Goal: Task Accomplishment & Management: Manage account settings

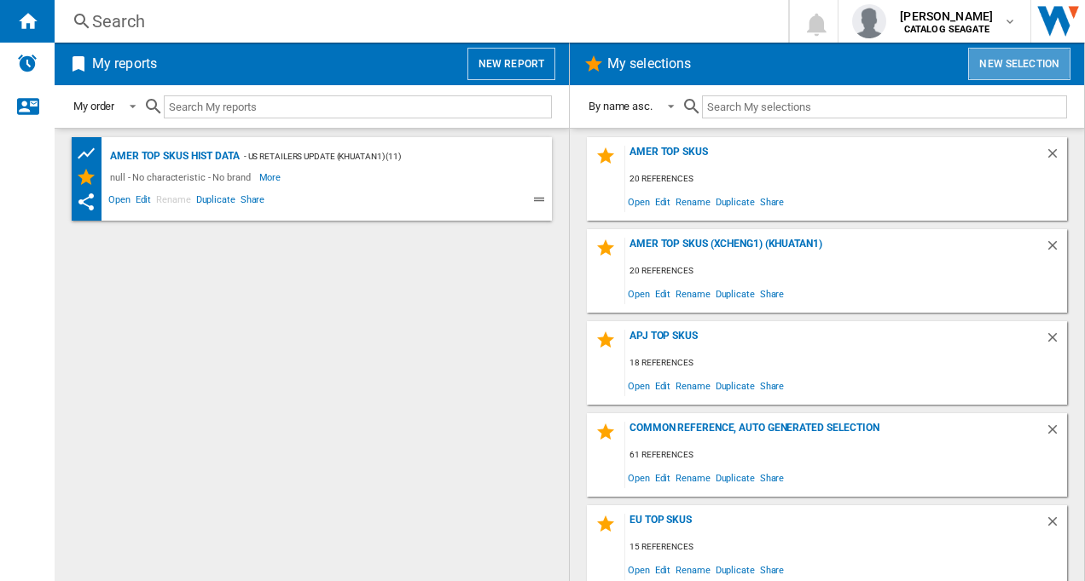
click at [1032, 76] on button "New selection" at bounding box center [1019, 64] width 102 height 32
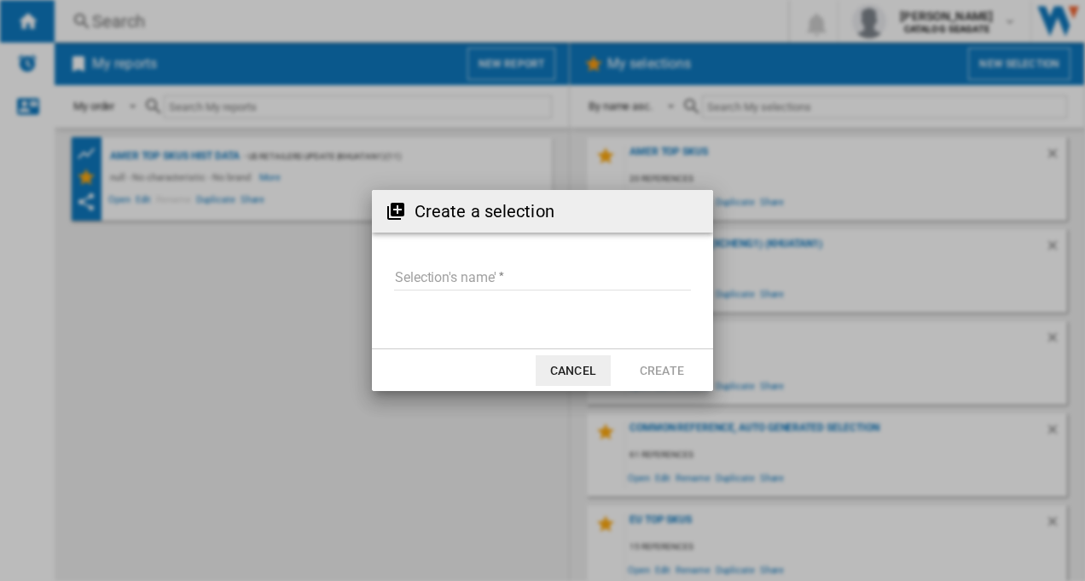
click at [576, 373] on button "Cancel" at bounding box center [572, 371] width 75 height 31
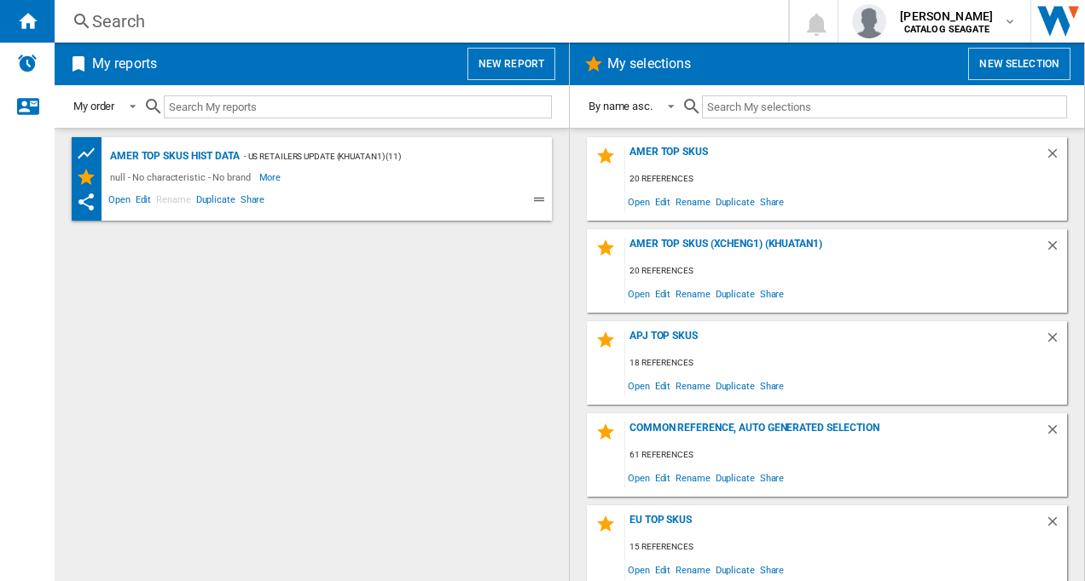
scroll to position [85, 0]
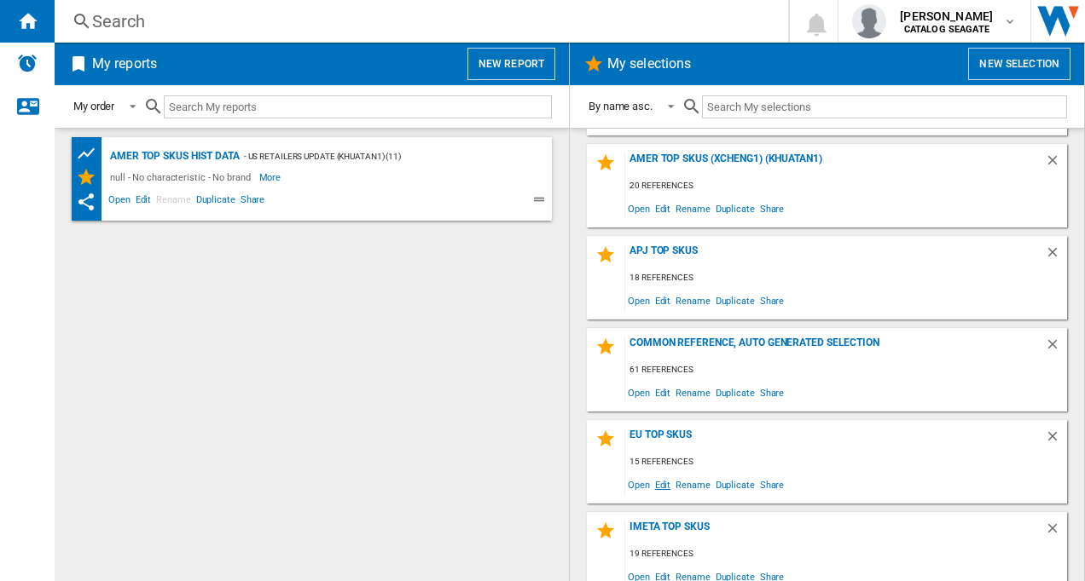
click at [657, 483] on span "Edit" at bounding box center [662, 484] width 21 height 23
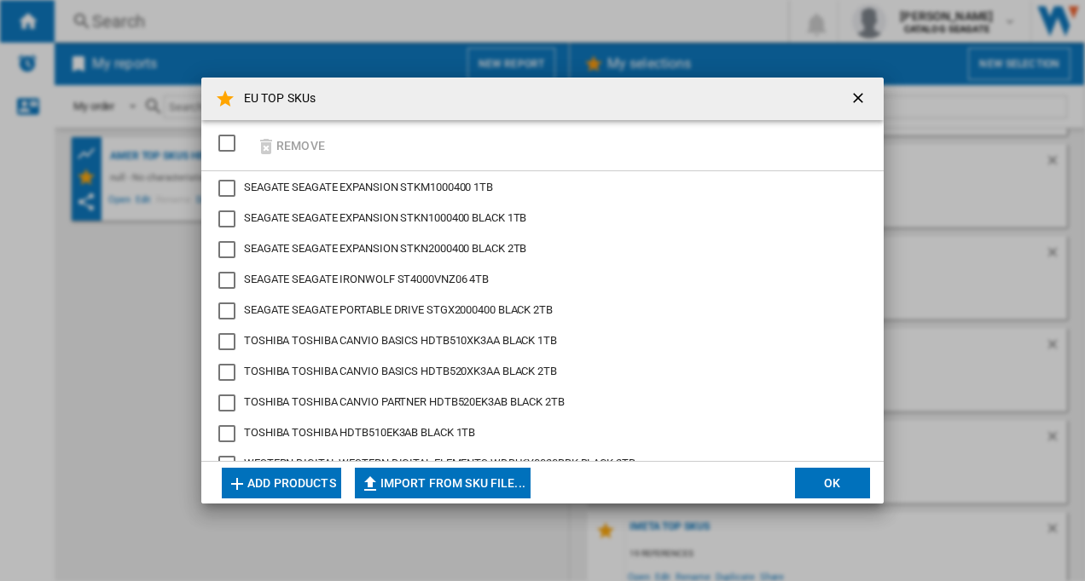
click at [279, 483] on button "Add products" at bounding box center [281, 483] width 119 height 31
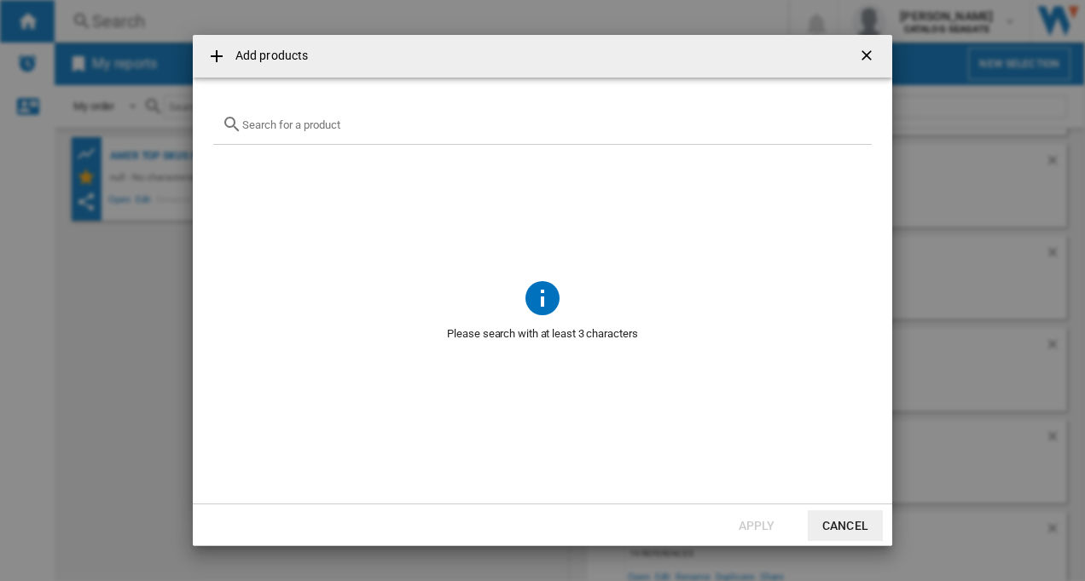
click at [305, 125] on input "text" at bounding box center [552, 125] width 621 height 13
paste input "ST4000VNZ06"
click at [326, 128] on input "ST4000VNZ06" at bounding box center [542, 125] width 600 height 13
type input "ST4000VNZ06"
click at [848, 123] on ng-md-icon "Clear search" at bounding box center [852, 124] width 20 height 20
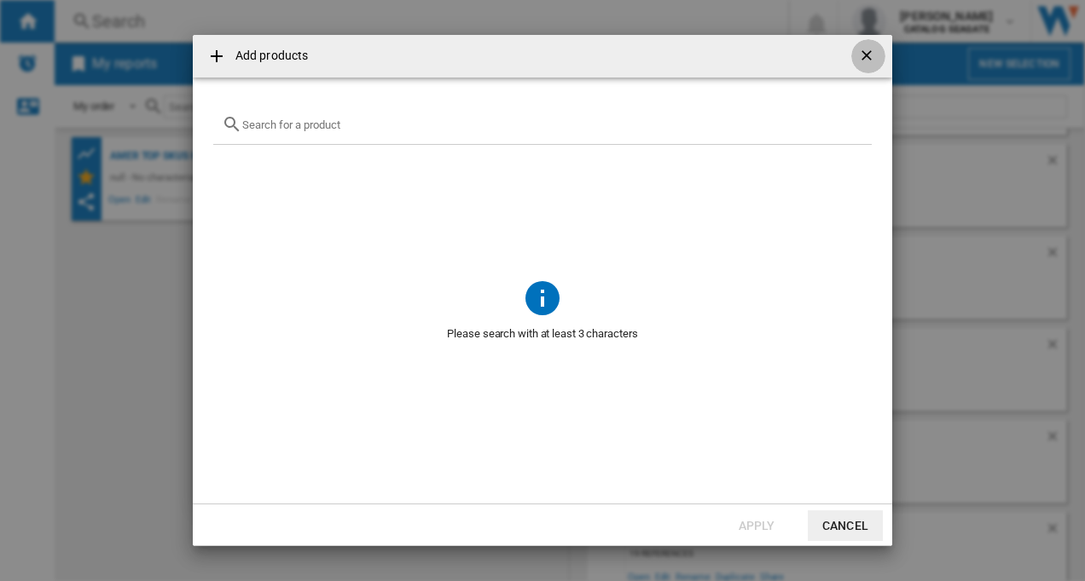
click at [865, 55] on ng-md-icon "getI18NText('BUTTONS.CLOSE_DIALOG')" at bounding box center [868, 57] width 20 height 20
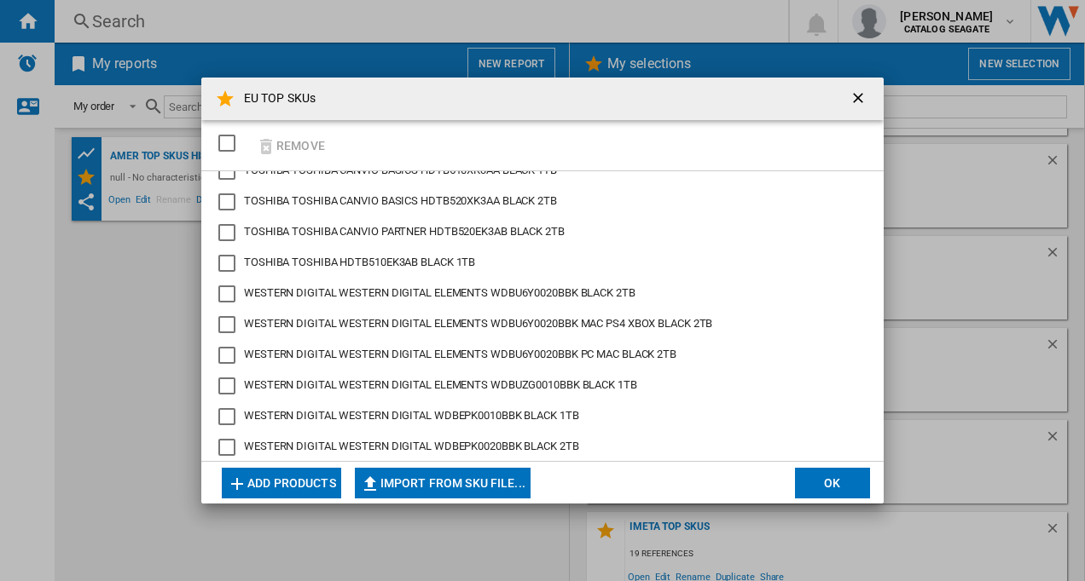
scroll to position [0, 0]
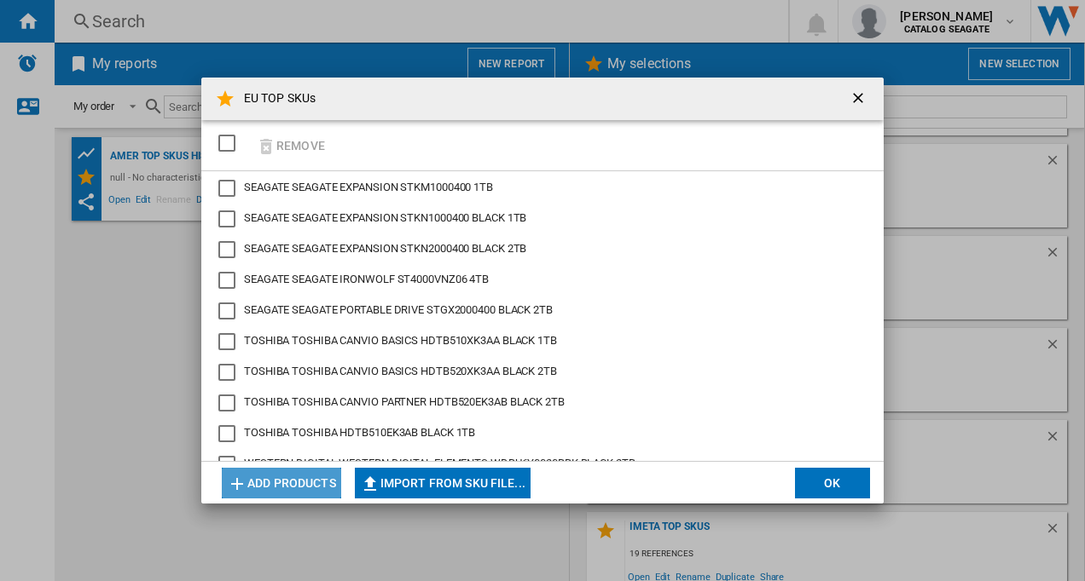
click at [282, 485] on button "Add products" at bounding box center [281, 483] width 119 height 31
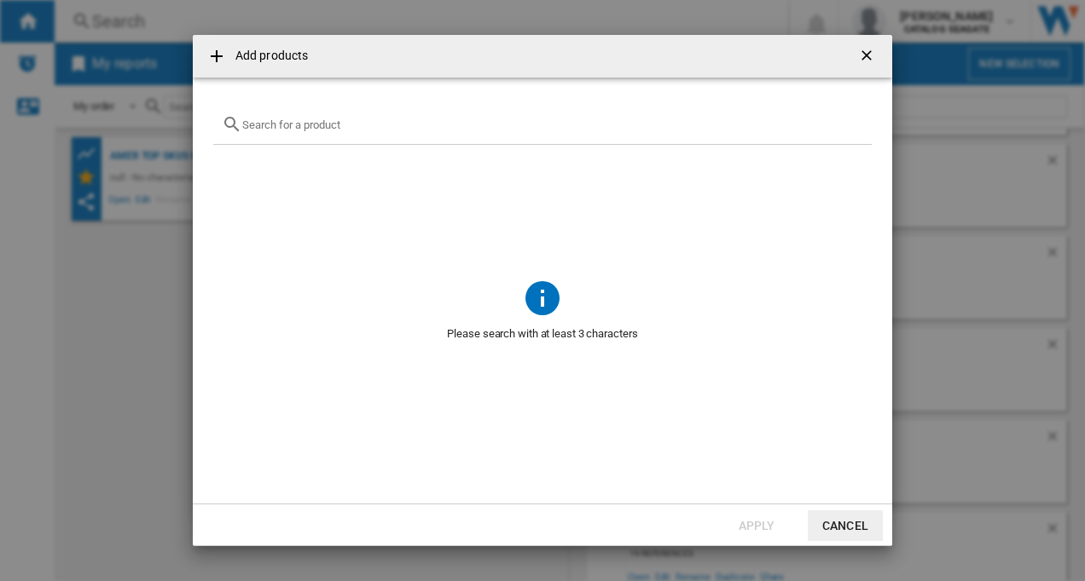
click at [329, 124] on input "{{getI18NText('SELECTIONS.EDITION_POPUP.OPEN_PRODUCTS_POPUP')}} {{::getI18NText…" at bounding box center [552, 125] width 621 height 13
paste input "WD4005FFBX"
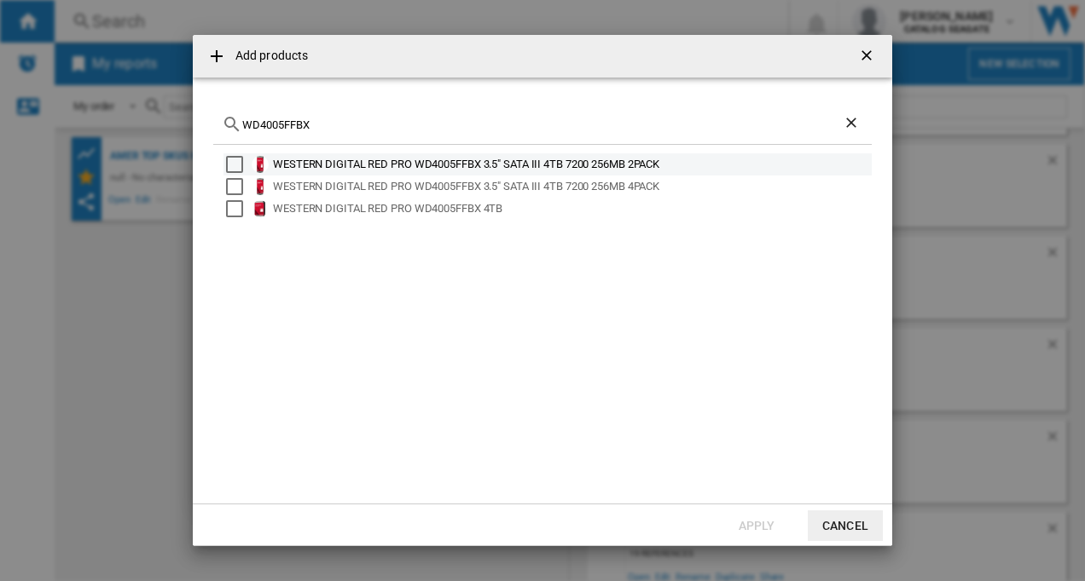
type input "WD4005FFBX"
click at [231, 159] on div "Select" at bounding box center [234, 164] width 17 height 17
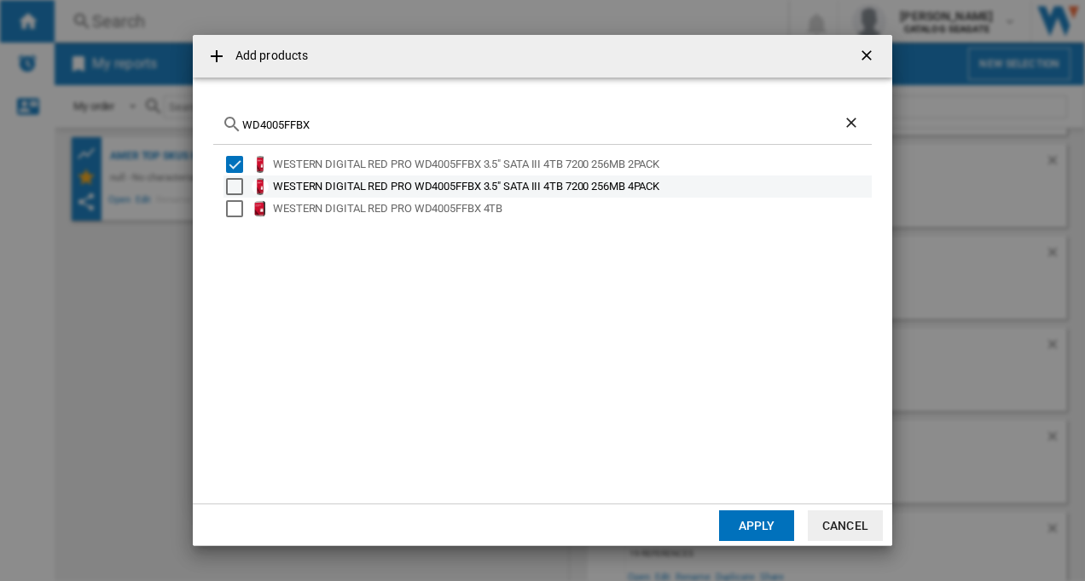
click at [233, 181] on div "Select" at bounding box center [234, 186] width 17 height 17
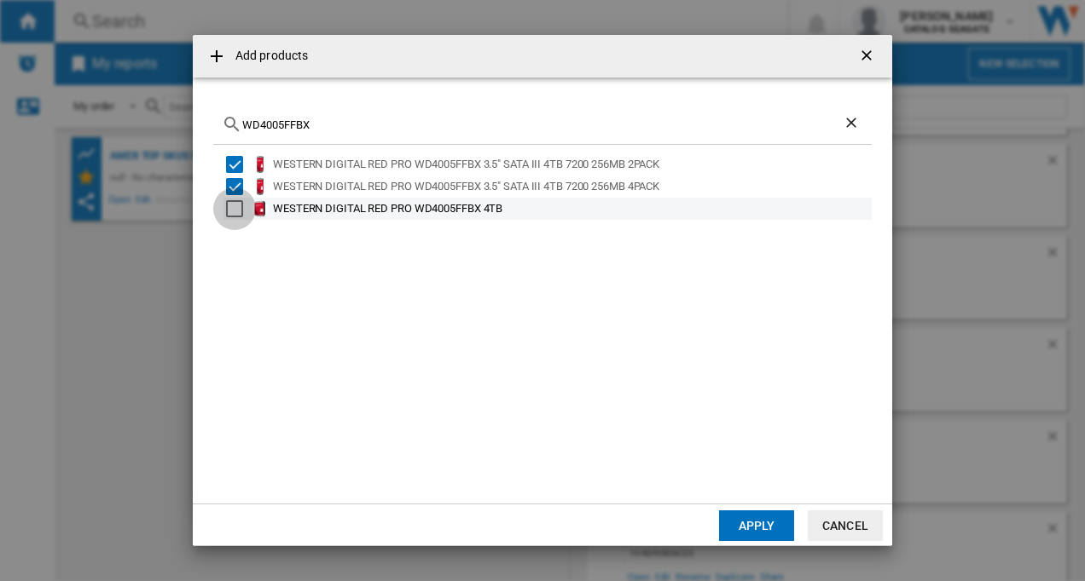
click at [236, 210] on div "Select" at bounding box center [234, 208] width 17 height 17
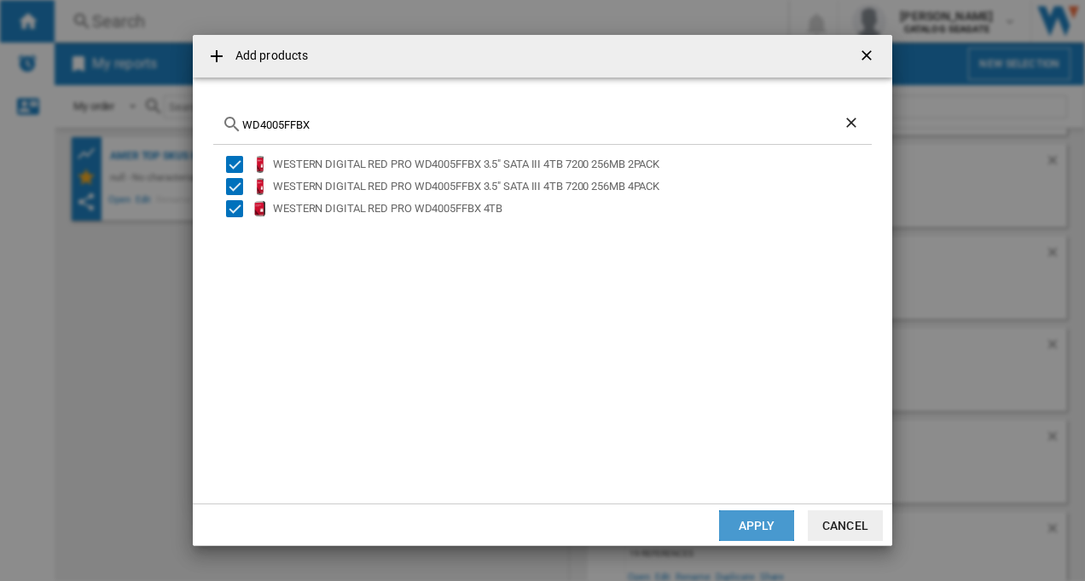
click at [757, 522] on button "Apply" at bounding box center [756, 526] width 75 height 31
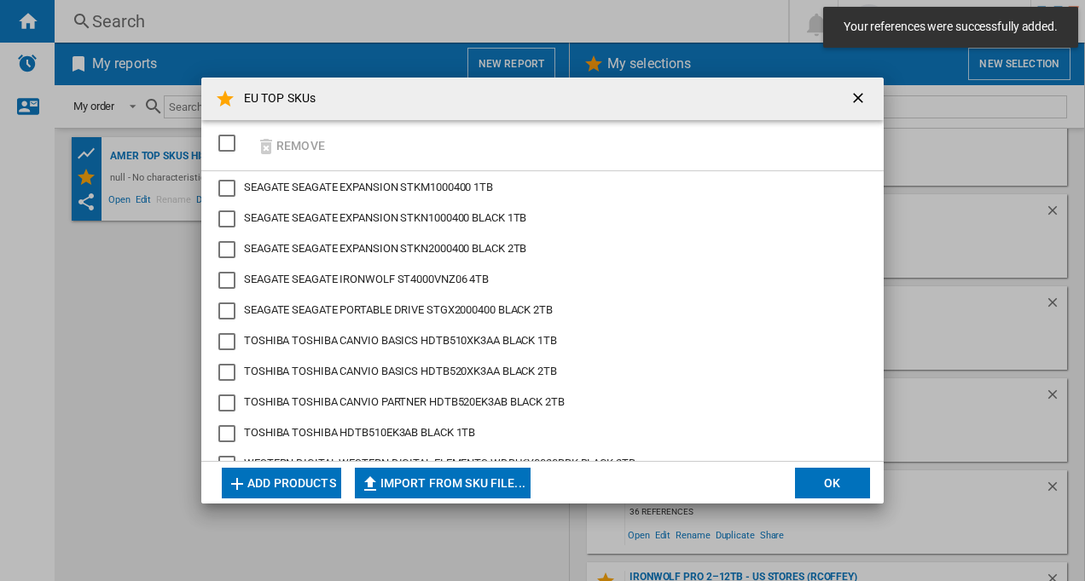
scroll to position [468, 0]
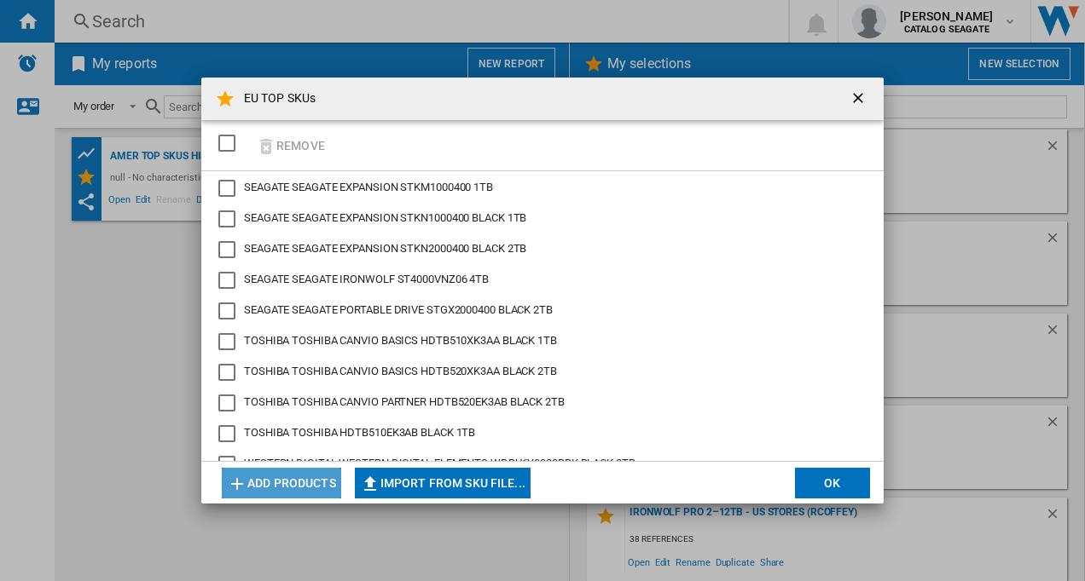
click at [282, 483] on button "Add products" at bounding box center [281, 483] width 119 height 31
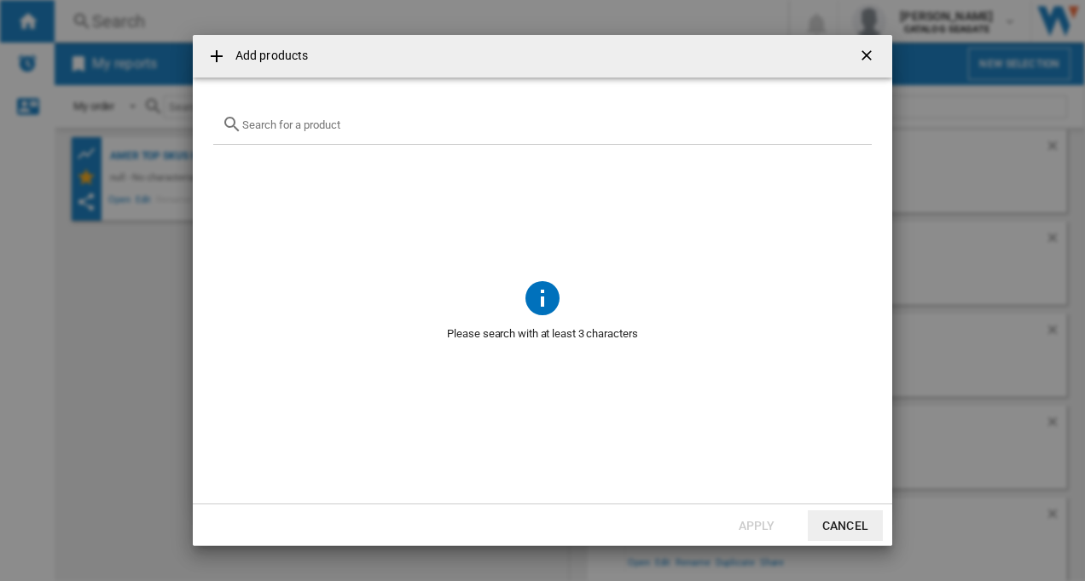
click at [298, 128] on input "{{getI18NText('SELECTIONS.EDITION_POPUP.OPEN_PRODUCTS_POPUP')}} {{::getI18NText…" at bounding box center [552, 125] width 621 height 13
paste input "HDWG740XZSTD"
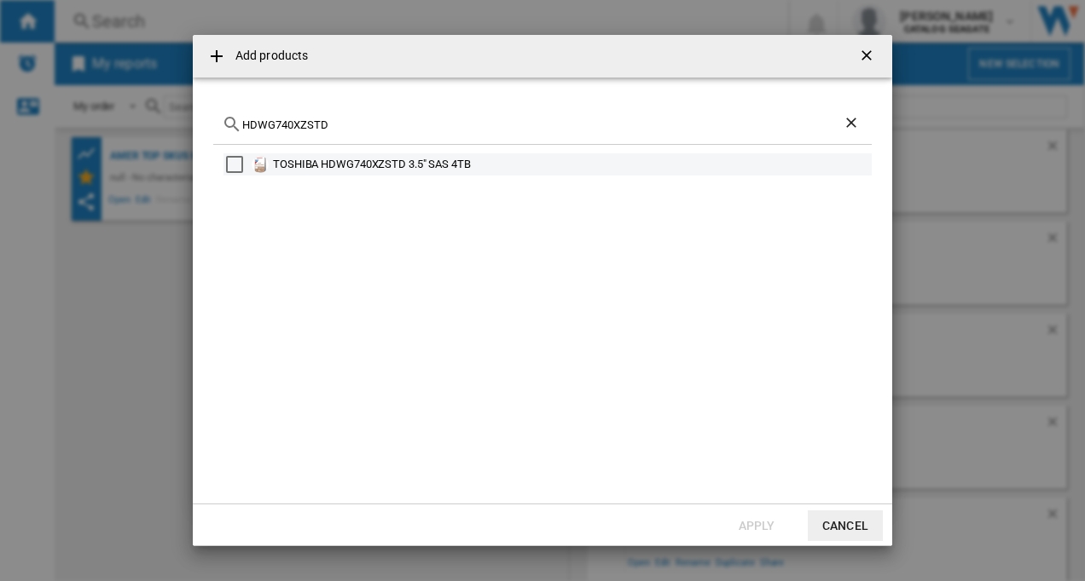
type input "HDWG740XZSTD"
click at [236, 165] on div "Select" at bounding box center [234, 164] width 17 height 17
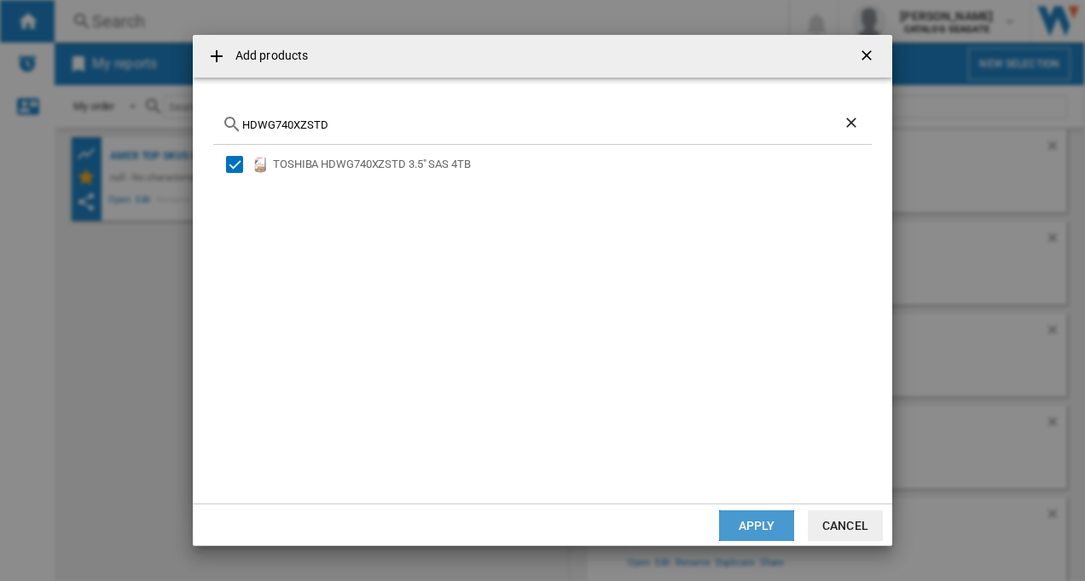
click at [747, 529] on button "Apply" at bounding box center [756, 526] width 75 height 31
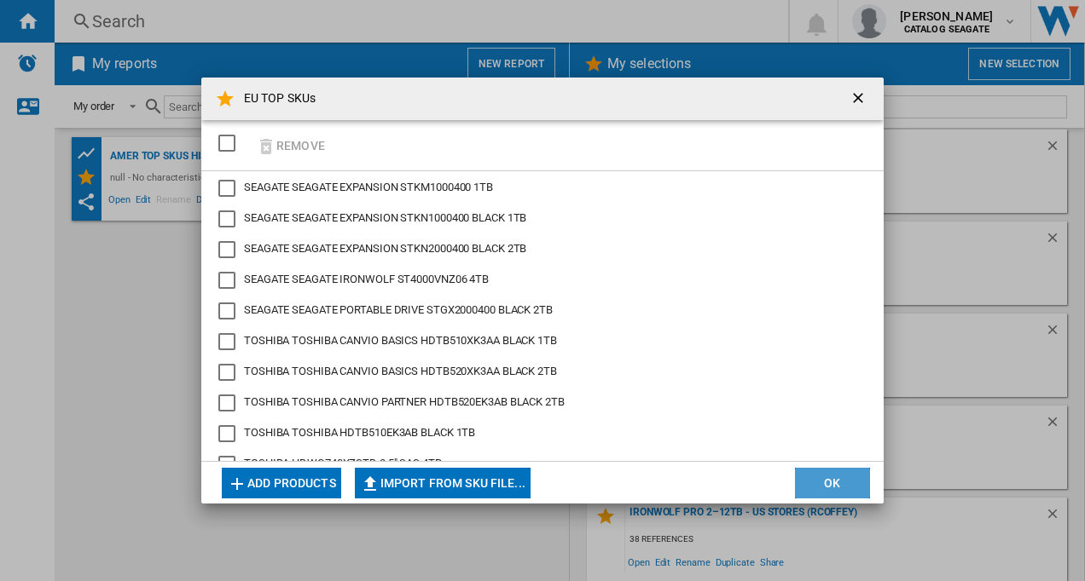
click at [842, 489] on button "OK" at bounding box center [832, 483] width 75 height 31
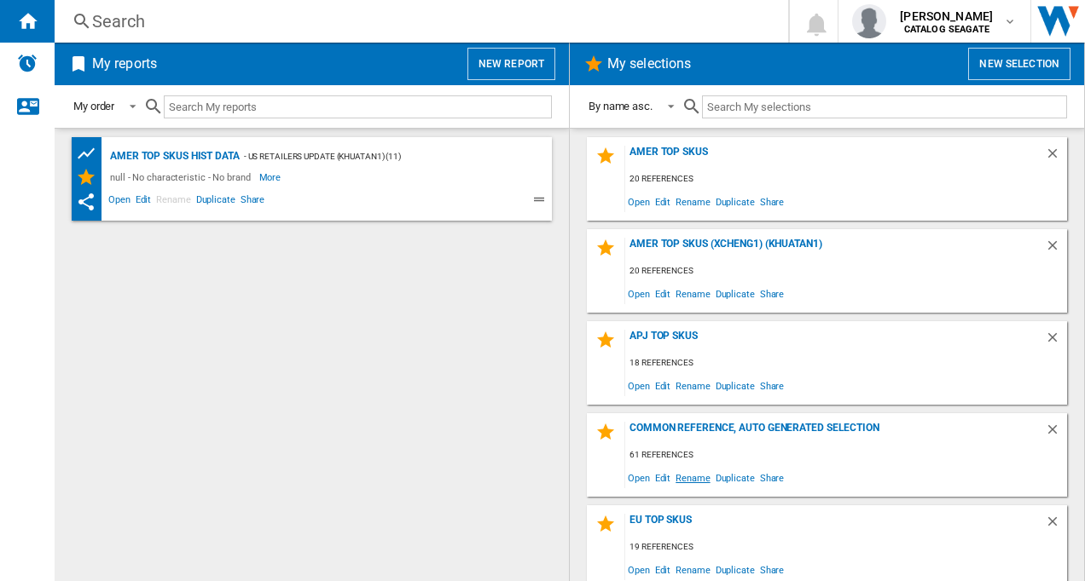
scroll to position [171, 0]
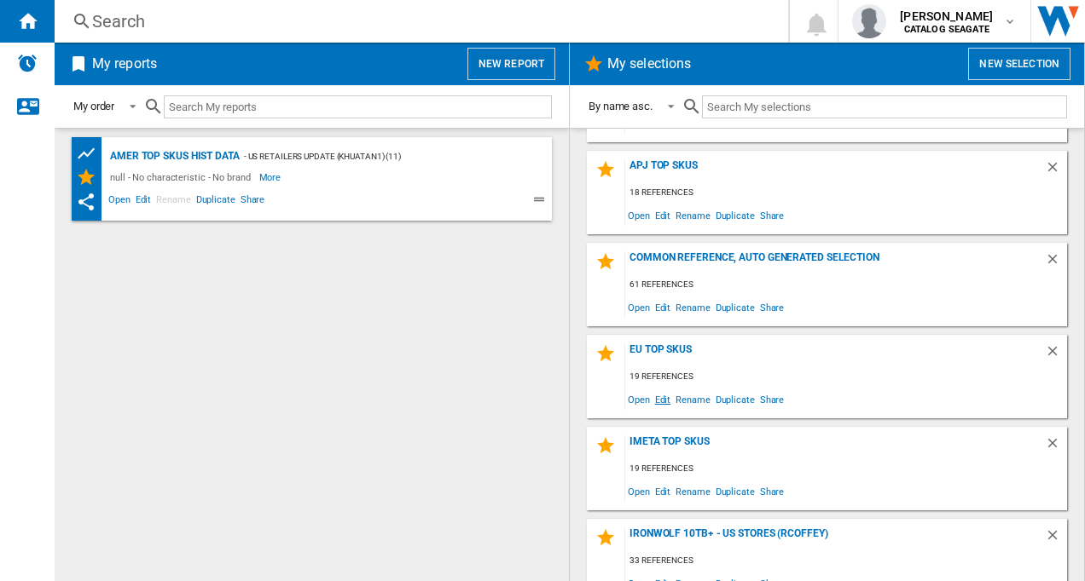
click at [662, 401] on span "Edit" at bounding box center [662, 399] width 21 height 23
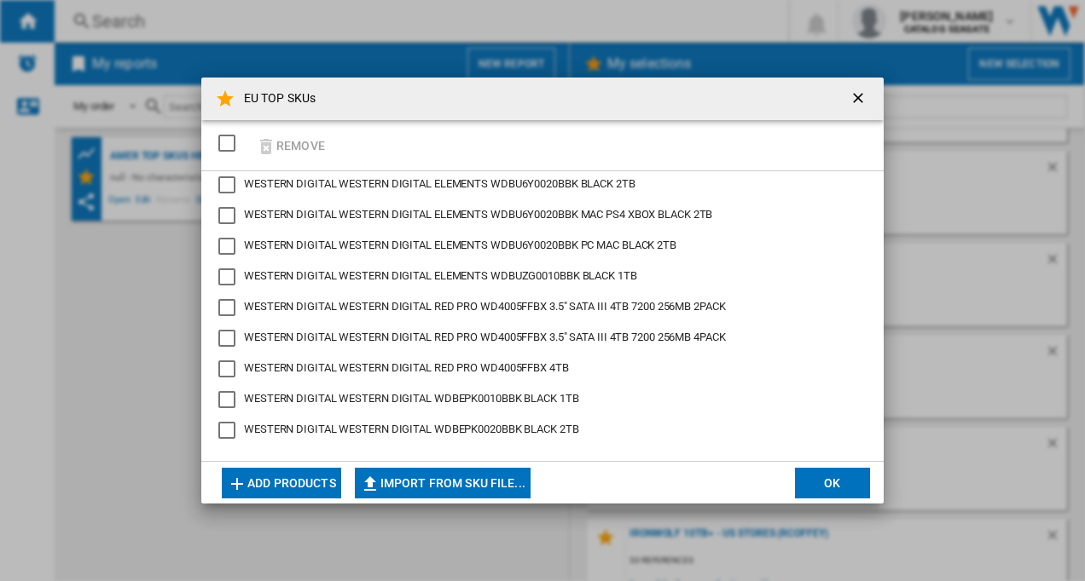
scroll to position [0, 0]
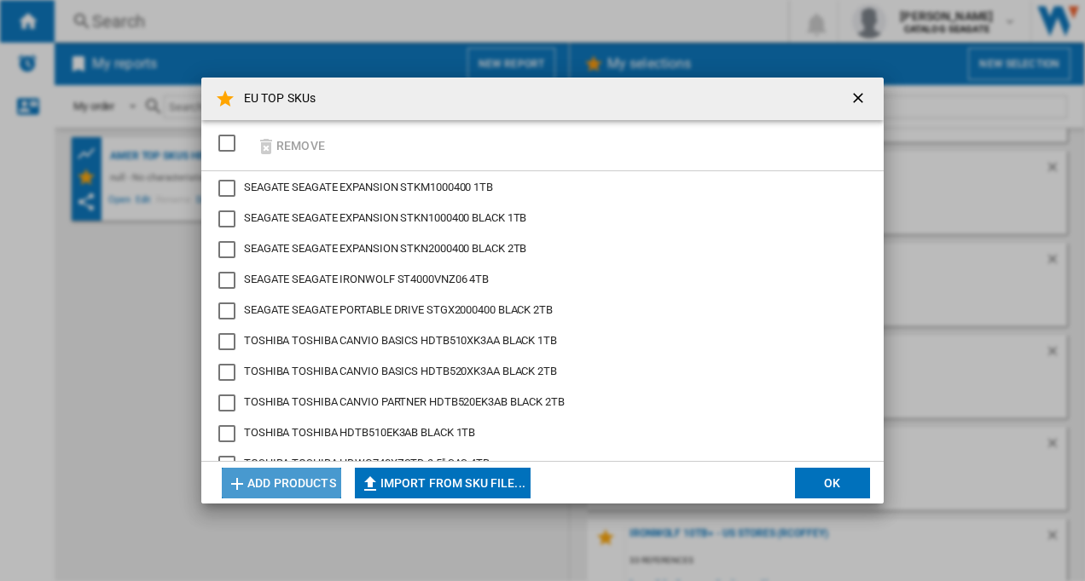
click at [301, 479] on button "Add products" at bounding box center [281, 483] width 119 height 31
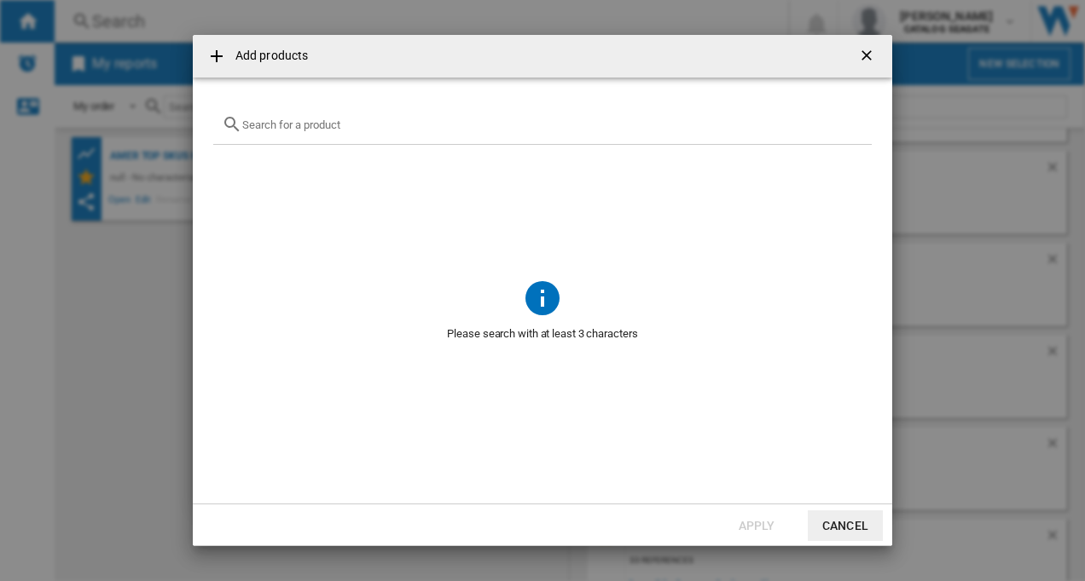
click at [332, 123] on input "Add products ..." at bounding box center [552, 125] width 621 height 13
paste input "STGX5000400"
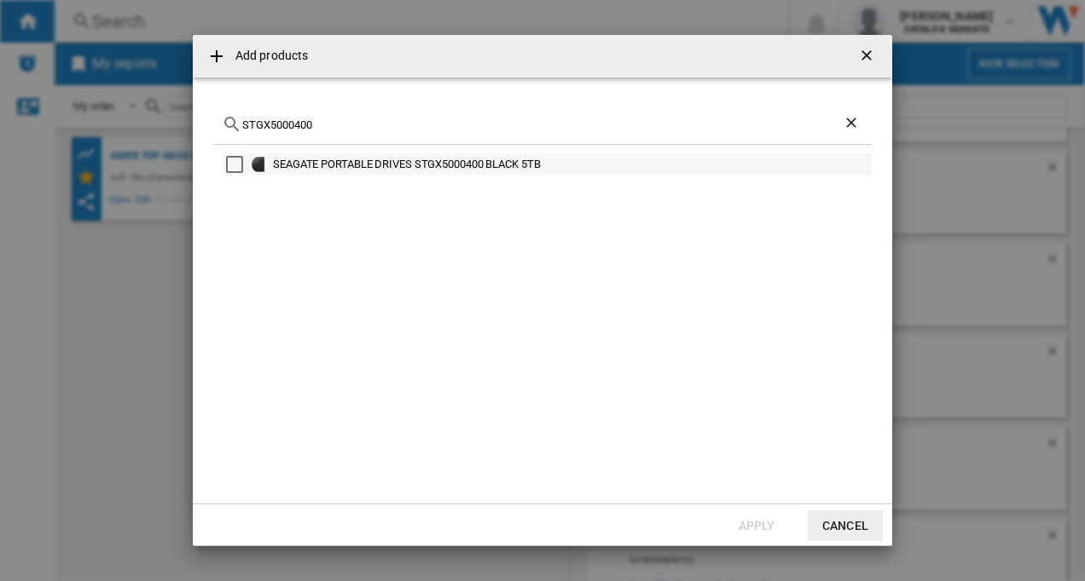
type input "STGX5000400"
click at [235, 157] on div "Select" at bounding box center [234, 164] width 17 height 17
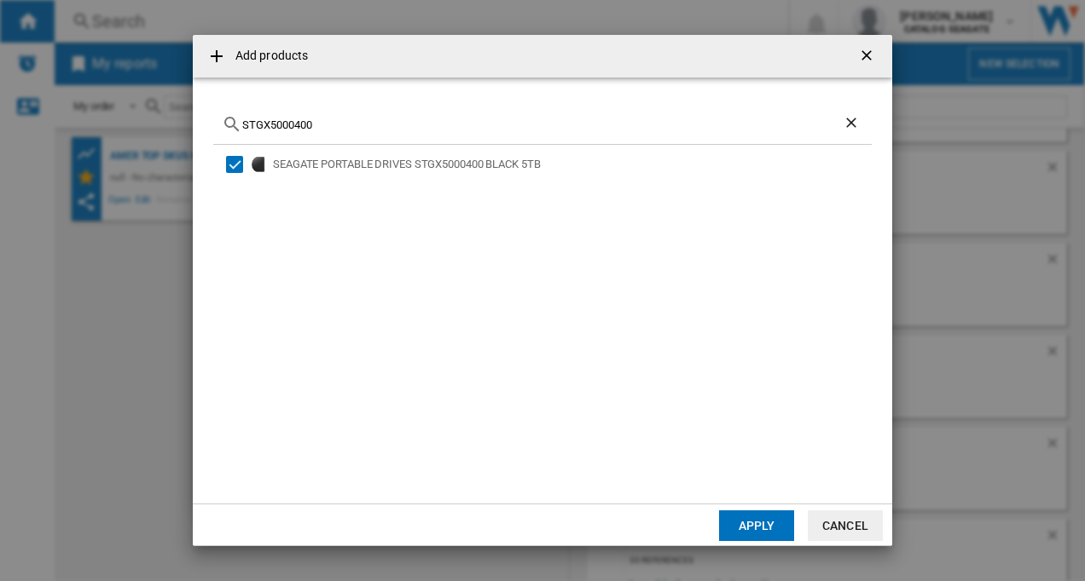
click at [760, 525] on button "Apply" at bounding box center [756, 526] width 75 height 31
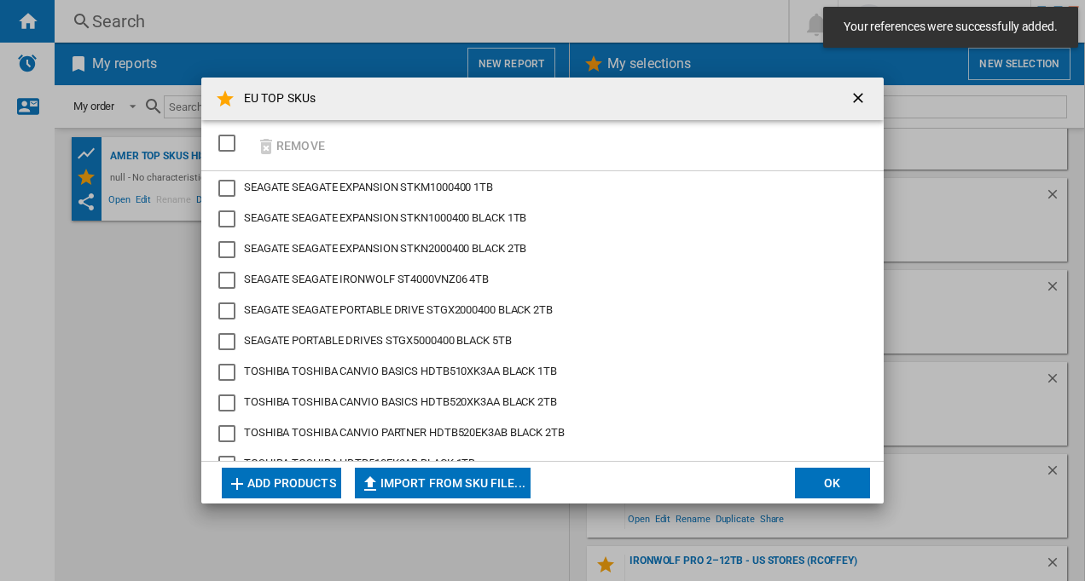
scroll to position [468, 0]
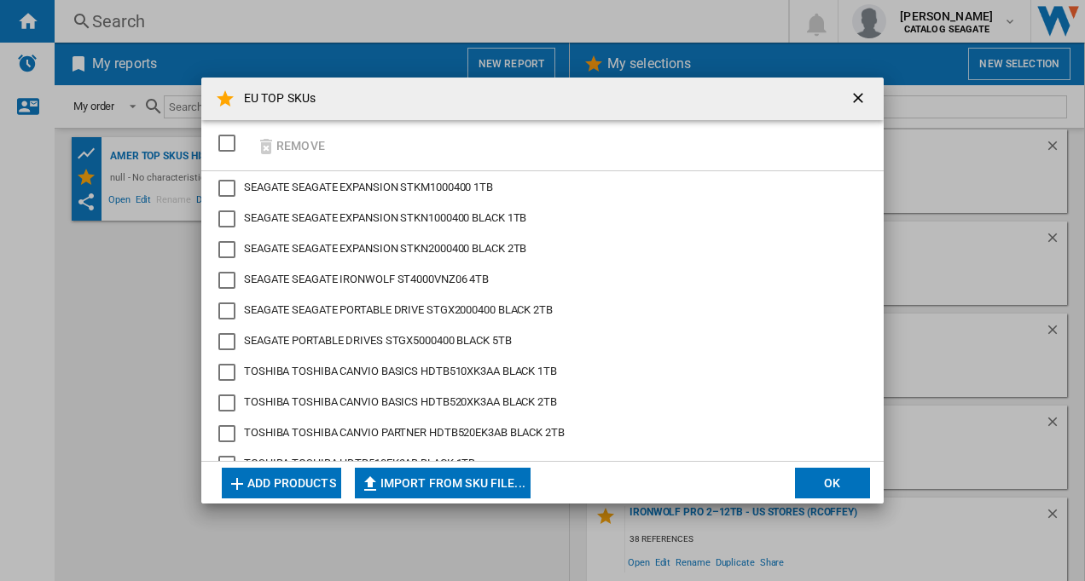
click at [813, 475] on button "OK" at bounding box center [832, 483] width 75 height 31
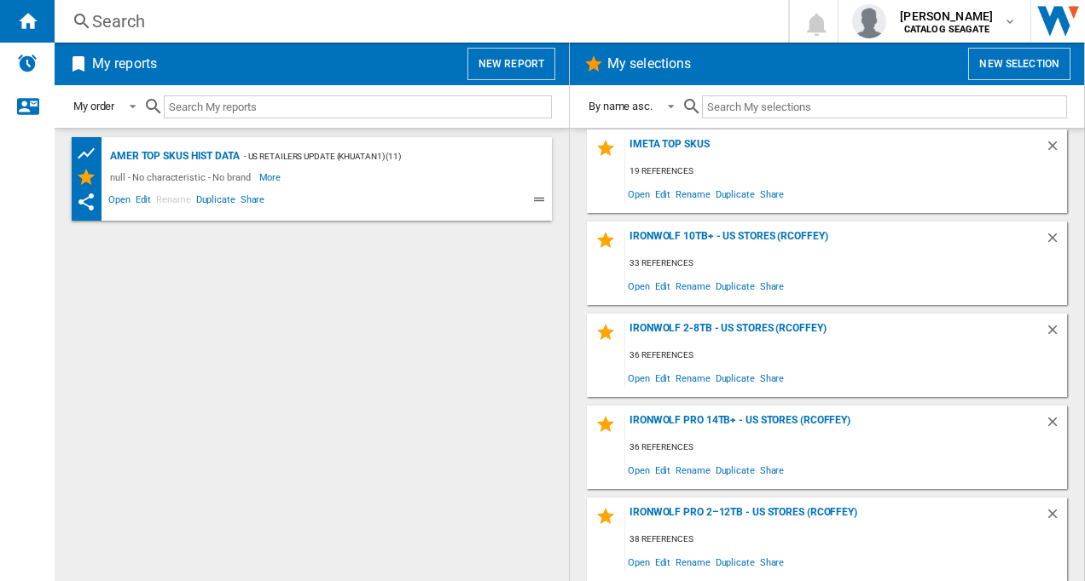
scroll to position [212, 0]
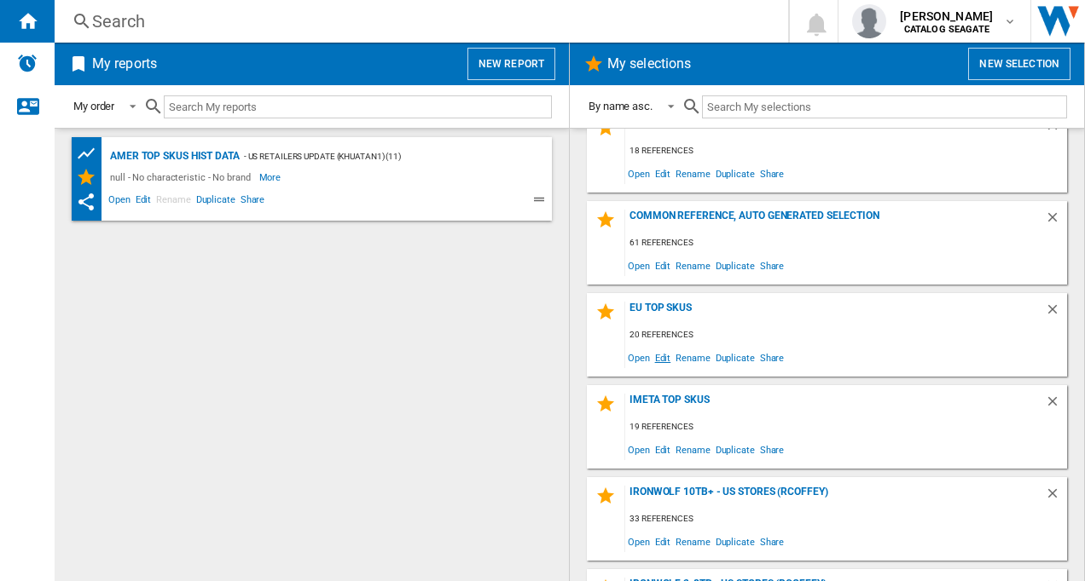
click at [655, 357] on span "Edit" at bounding box center [662, 357] width 21 height 23
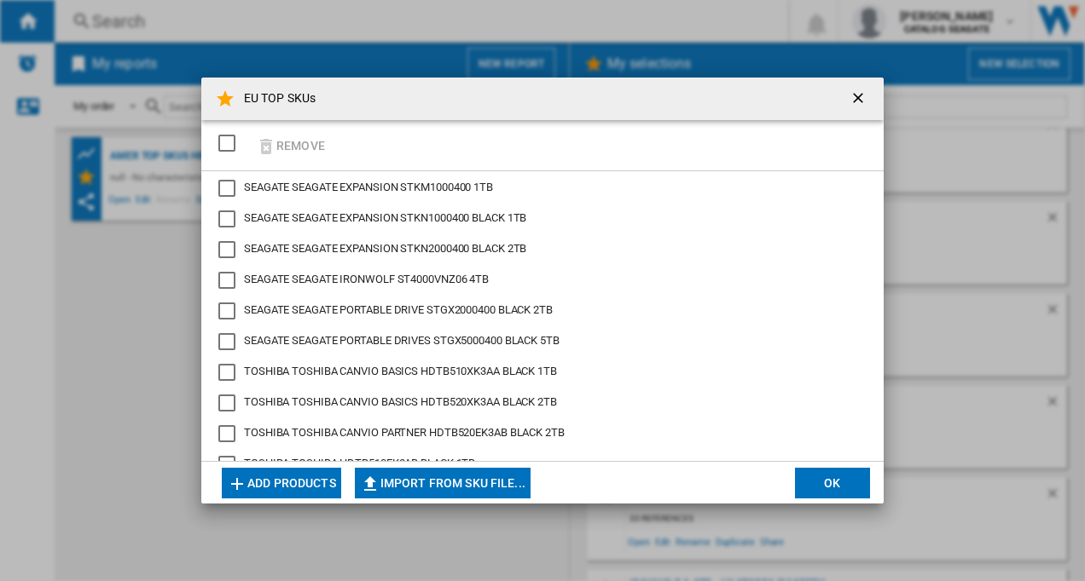
click at [292, 486] on button "Add products" at bounding box center [281, 483] width 119 height 31
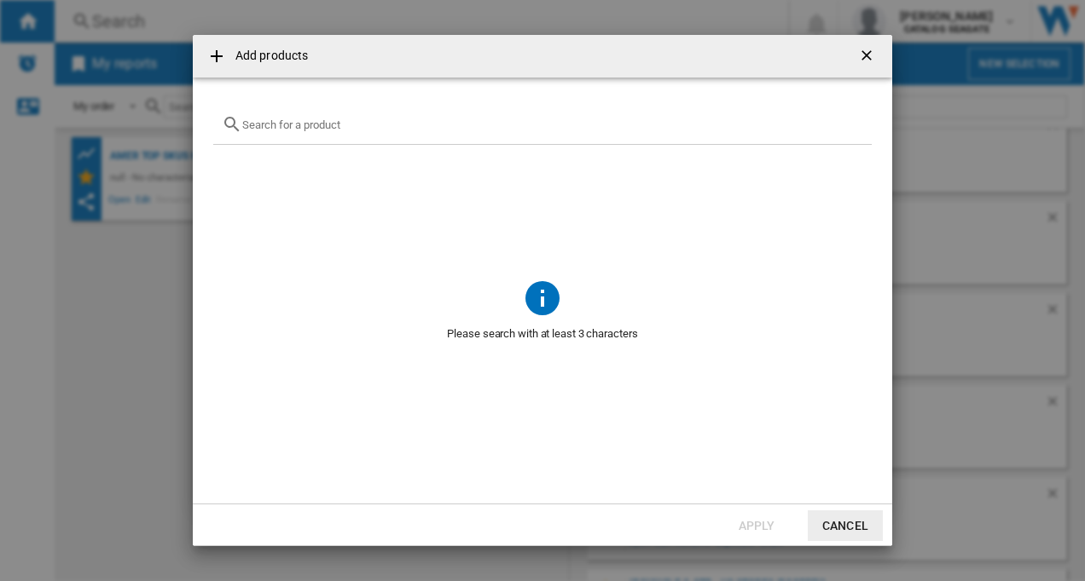
click at [294, 124] on input "{{getI18NText('SELECTIONS.EDITION_POPUP.OPEN_PRODUCTS_POPUP')}} {{::getI18NText…" at bounding box center [552, 125] width 621 height 13
paste input "WDBU6Y0050BBK"
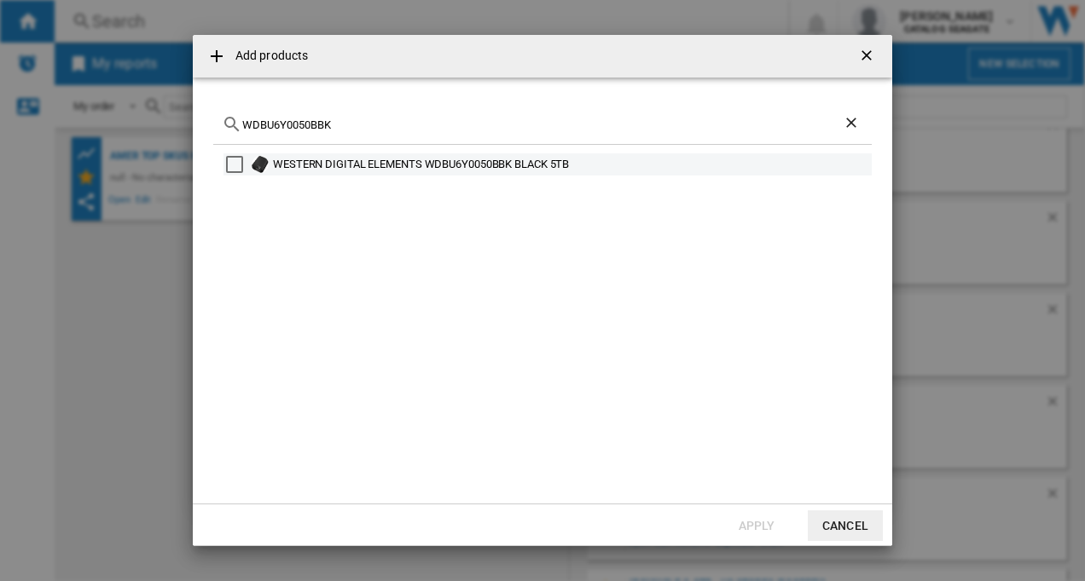
type input "WDBU6Y0050BBK"
click at [235, 158] on div "Select" at bounding box center [234, 164] width 17 height 17
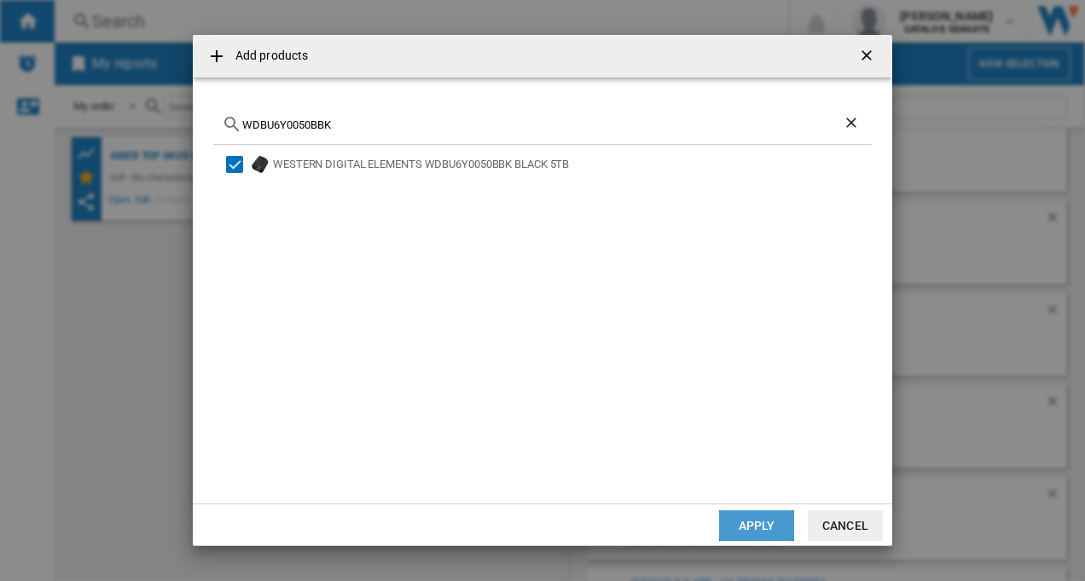
click at [761, 522] on button "Apply" at bounding box center [756, 526] width 75 height 31
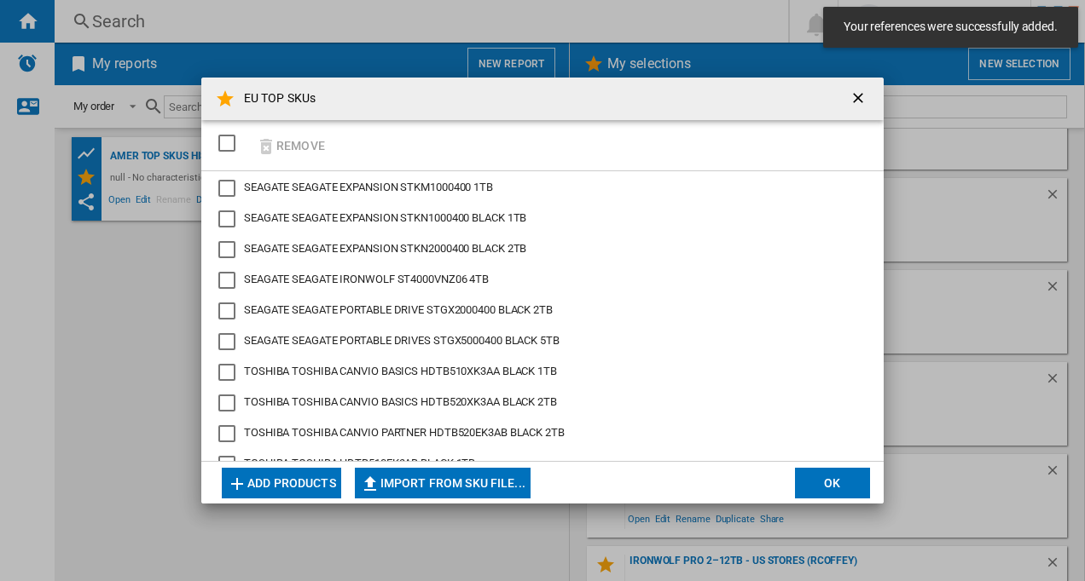
scroll to position [468, 0]
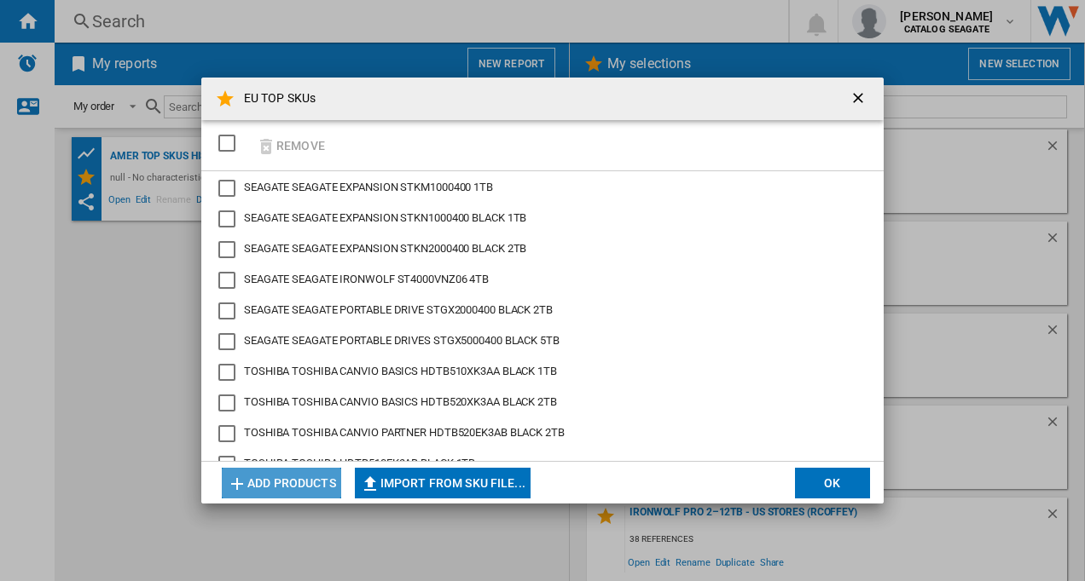
click at [262, 486] on button "Add products" at bounding box center [281, 483] width 119 height 31
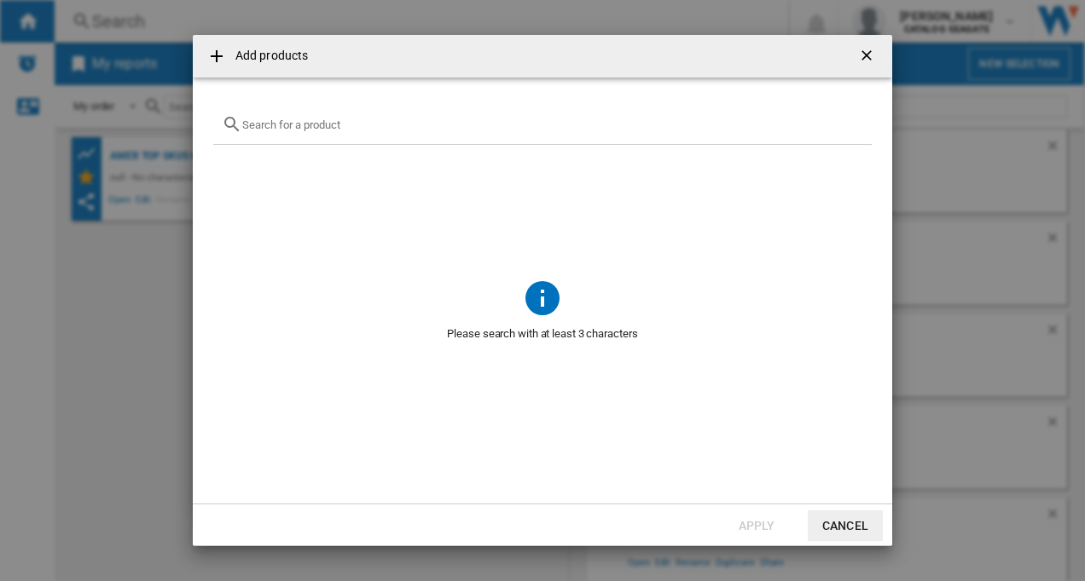
click at [295, 123] on input "{{getI18NText('SELECTIONS.EDITION_POPUP.OPEN_PRODUCTS_POPUP')}} {{::getI18NText…" at bounding box center [552, 125] width 621 height 13
paste input "STGX4000400"
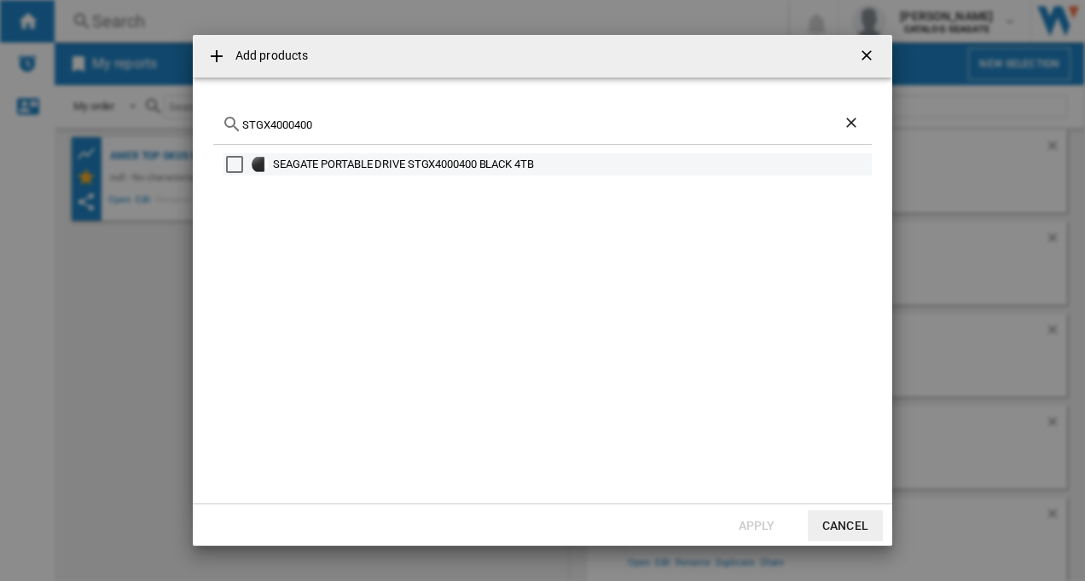
type input "STGX4000400"
click at [234, 166] on div "Select" at bounding box center [234, 164] width 17 height 17
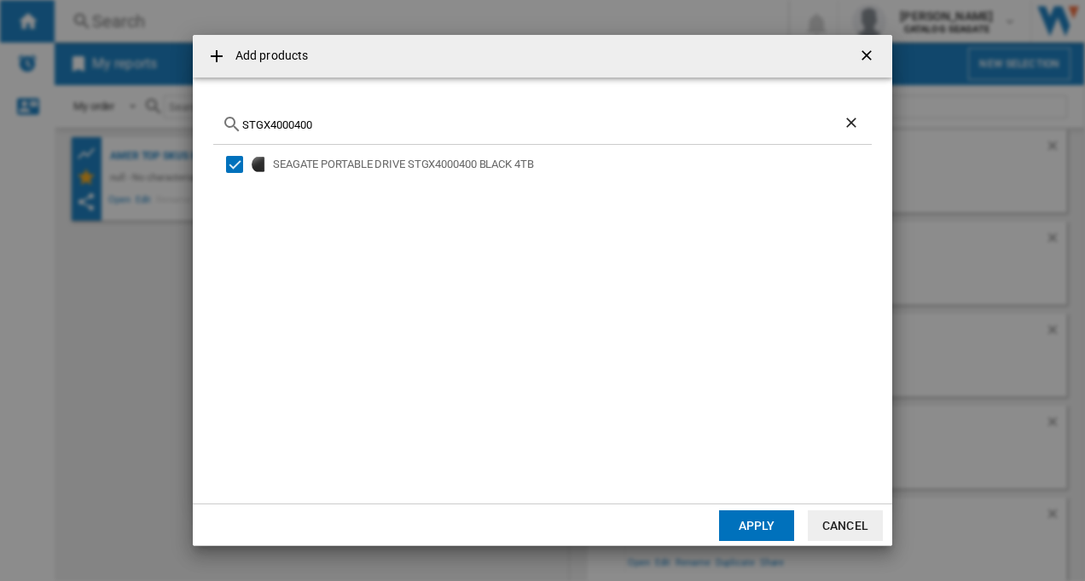
click at [762, 523] on button "Apply" at bounding box center [756, 526] width 75 height 31
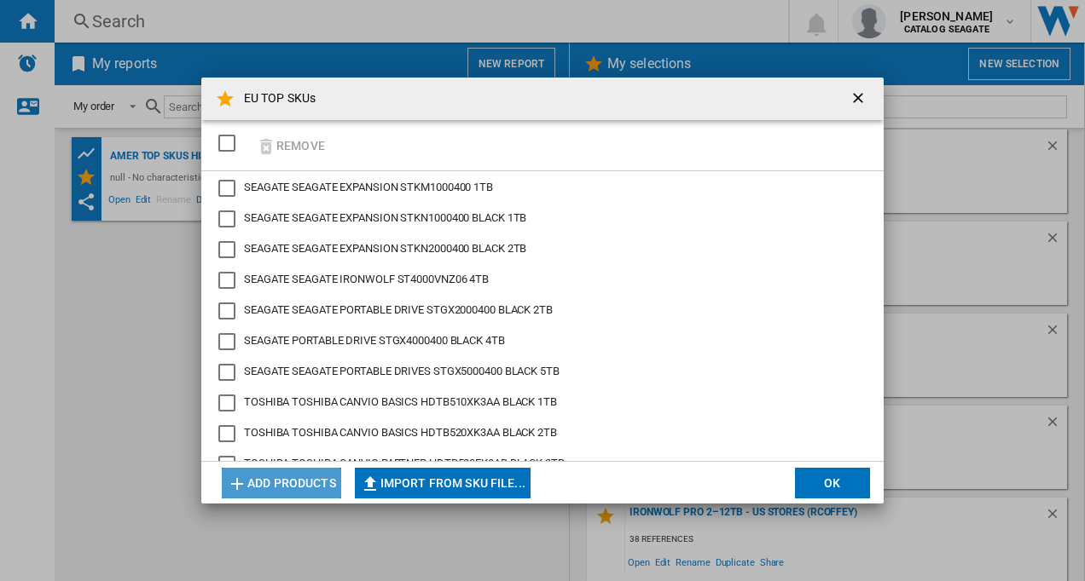
click at [269, 480] on button "Add products" at bounding box center [281, 483] width 119 height 31
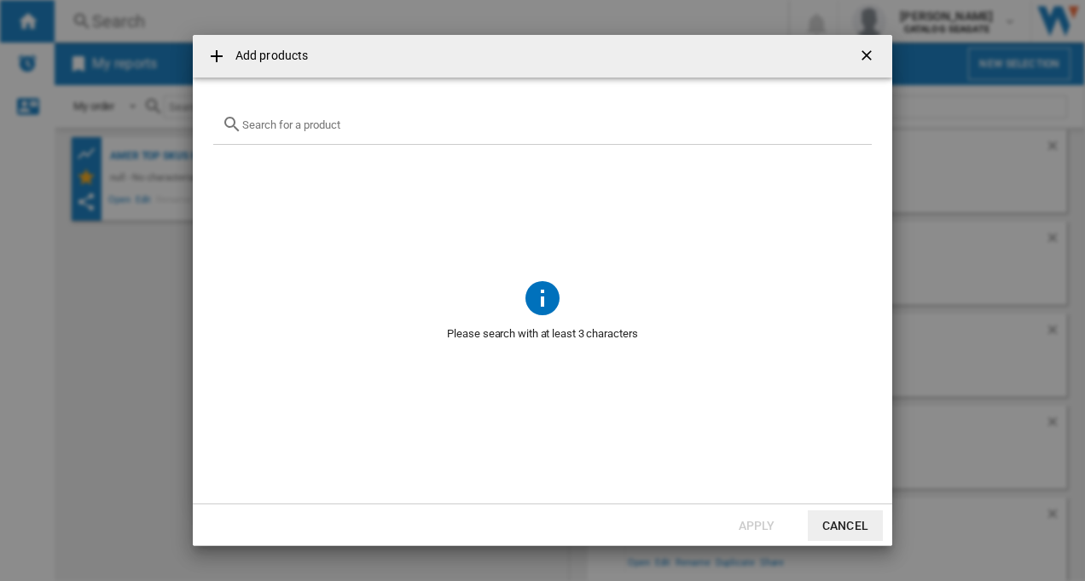
click at [292, 127] on input "{{getI18NText('SELECTIONS.EDITION_POPUP.OPEN_PRODUCTS_POPUP')}} {{::getI18NText…" at bounding box center [552, 125] width 621 height 13
paste input "WDBU6Y0040BBK"
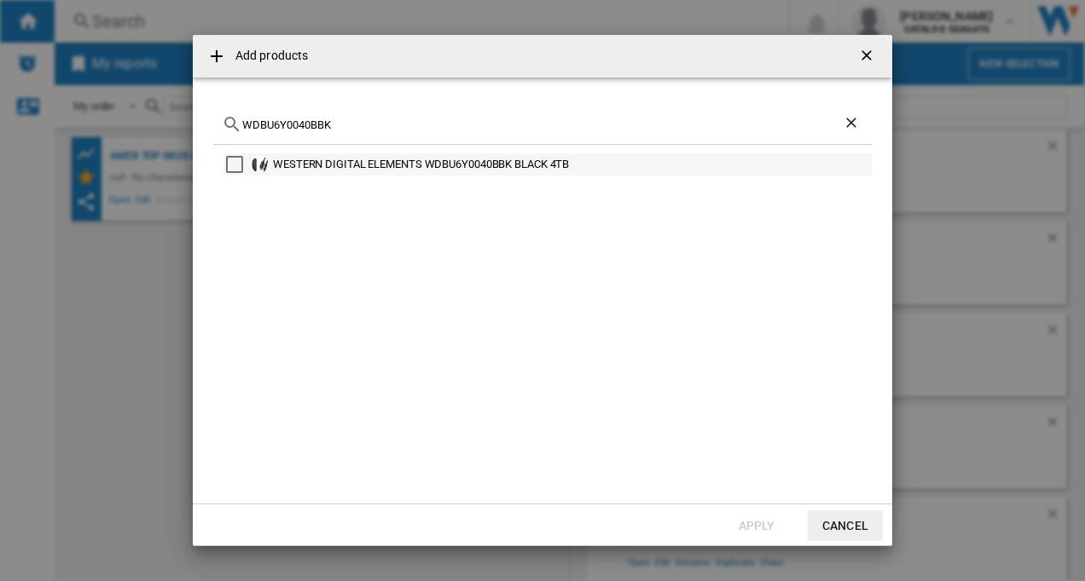
type input "WDBU6Y0040BBK"
click at [229, 165] on div "Select" at bounding box center [234, 164] width 17 height 17
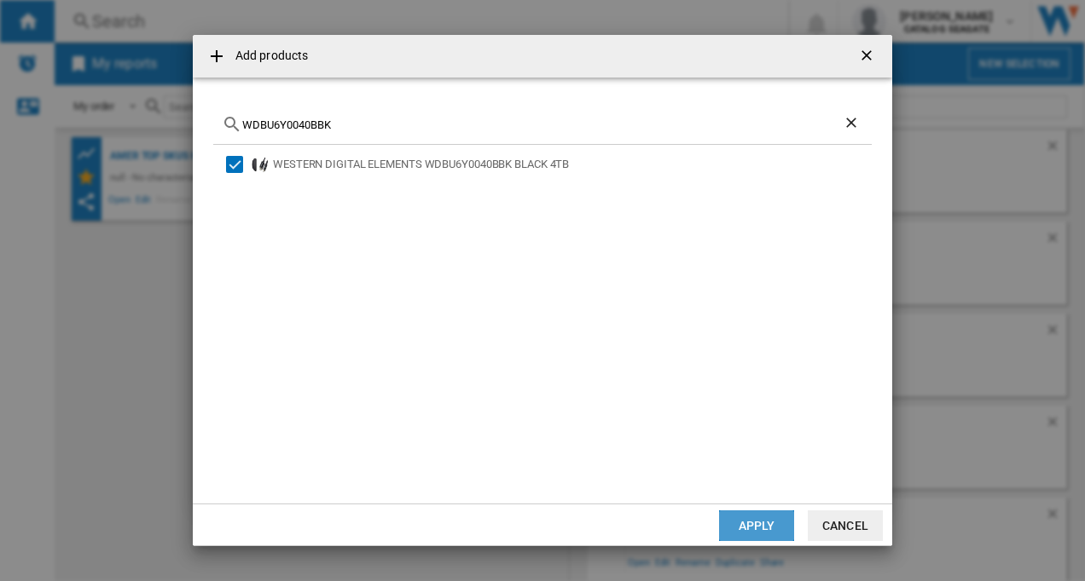
click at [765, 530] on button "Apply" at bounding box center [756, 526] width 75 height 31
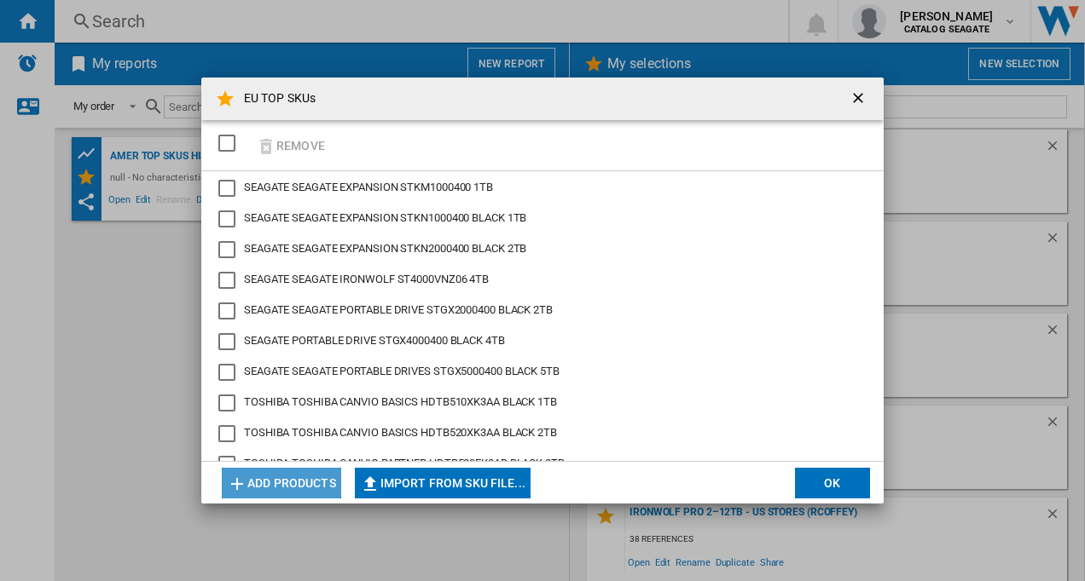
click at [274, 477] on button "Add products" at bounding box center [281, 483] width 119 height 31
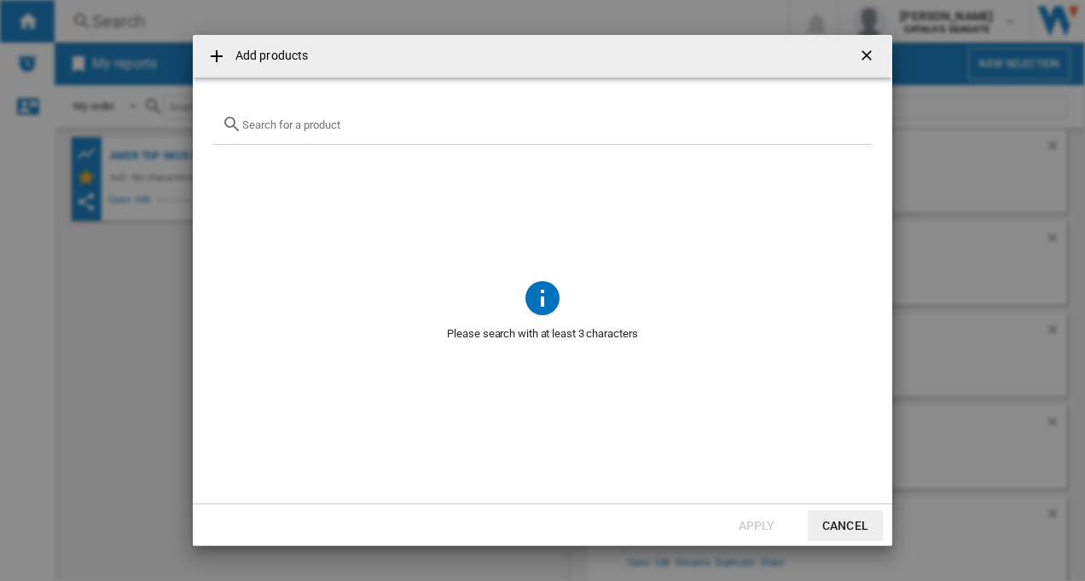
click at [301, 121] on input "{{getI18NText('SELECTIONS.EDITION_POPUP.OPEN_PRODUCTS_POPUP')}} {{::getI18NText…" at bounding box center [552, 125] width 621 height 13
paste input "HDTB540XK3CA"
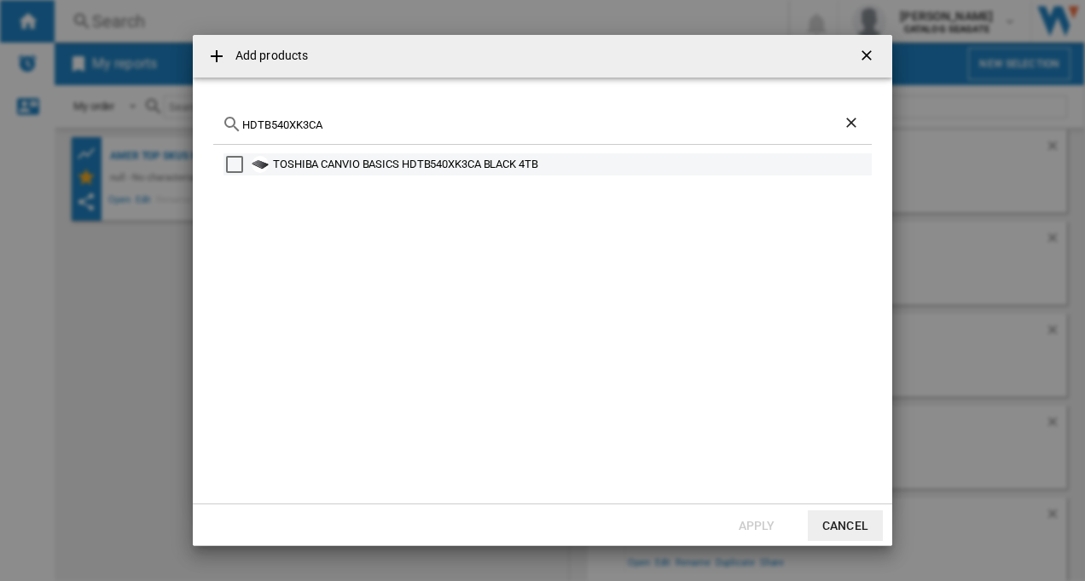
type input "HDTB540XK3CA"
click at [236, 163] on div "Select" at bounding box center [234, 164] width 17 height 17
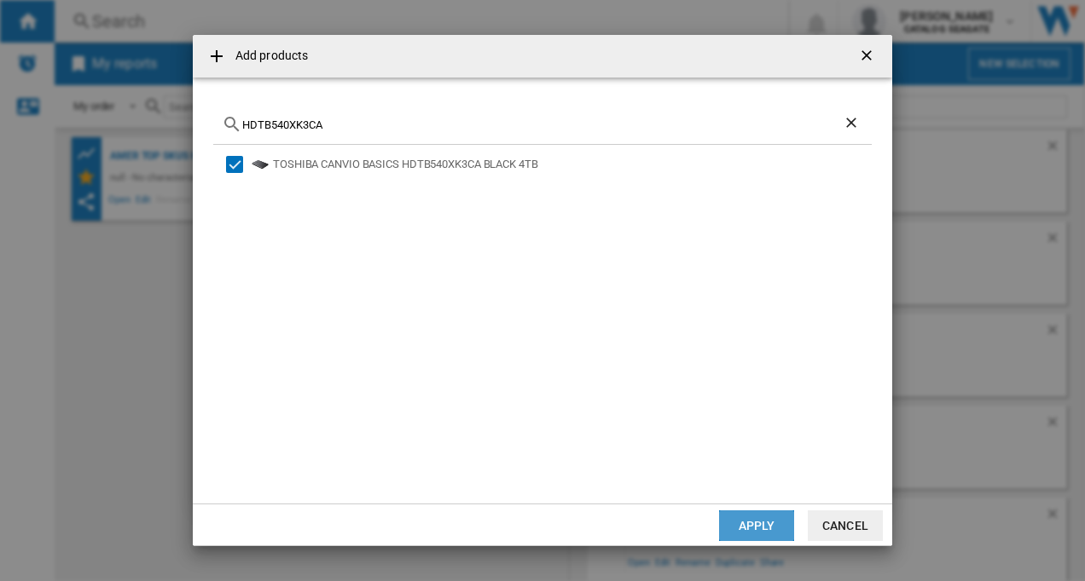
click at [763, 521] on button "Apply" at bounding box center [756, 526] width 75 height 31
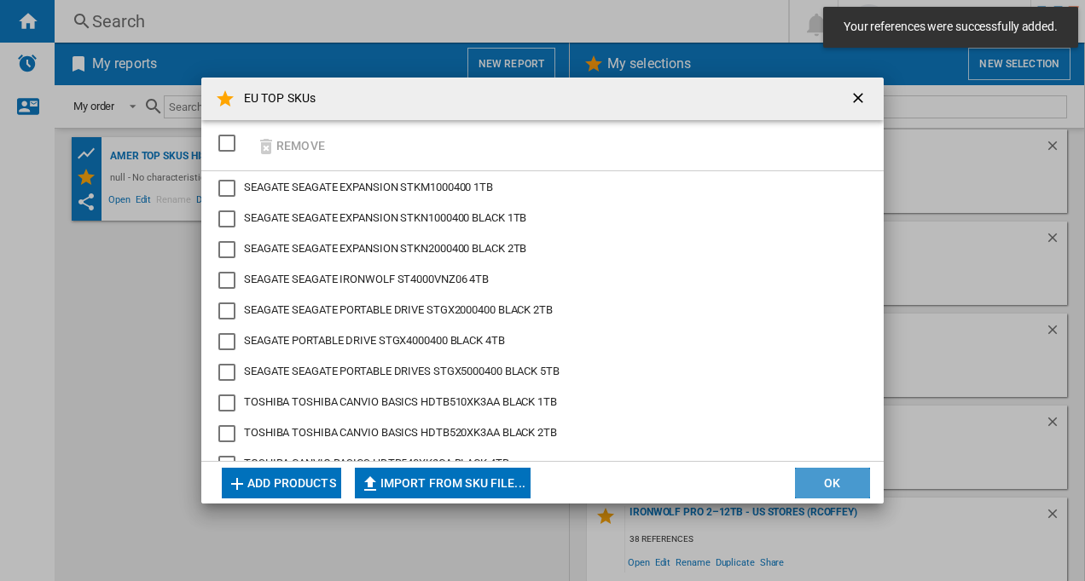
click at [825, 481] on button "OK" at bounding box center [832, 483] width 75 height 31
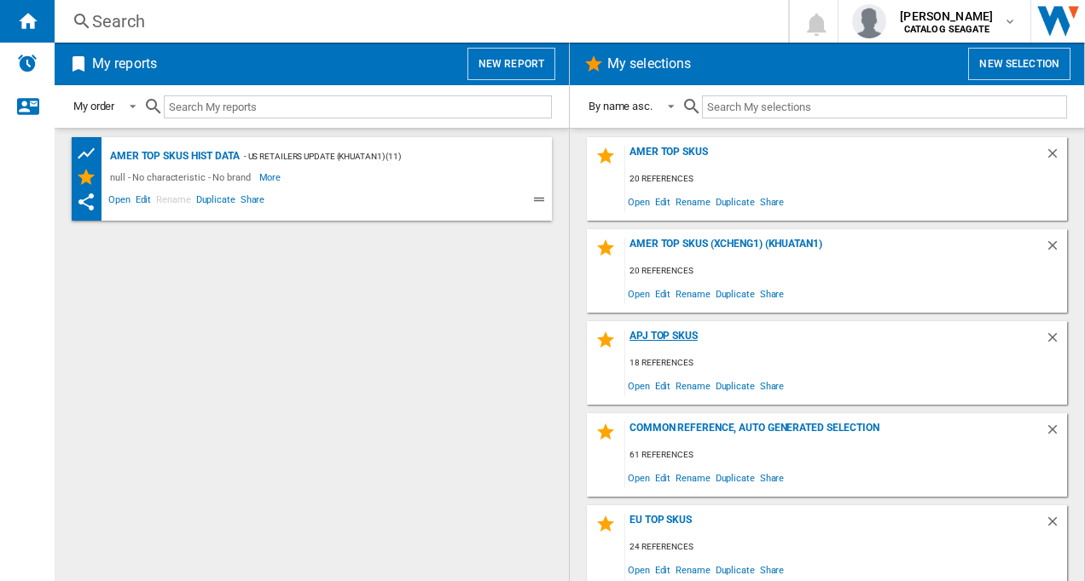
scroll to position [85, 0]
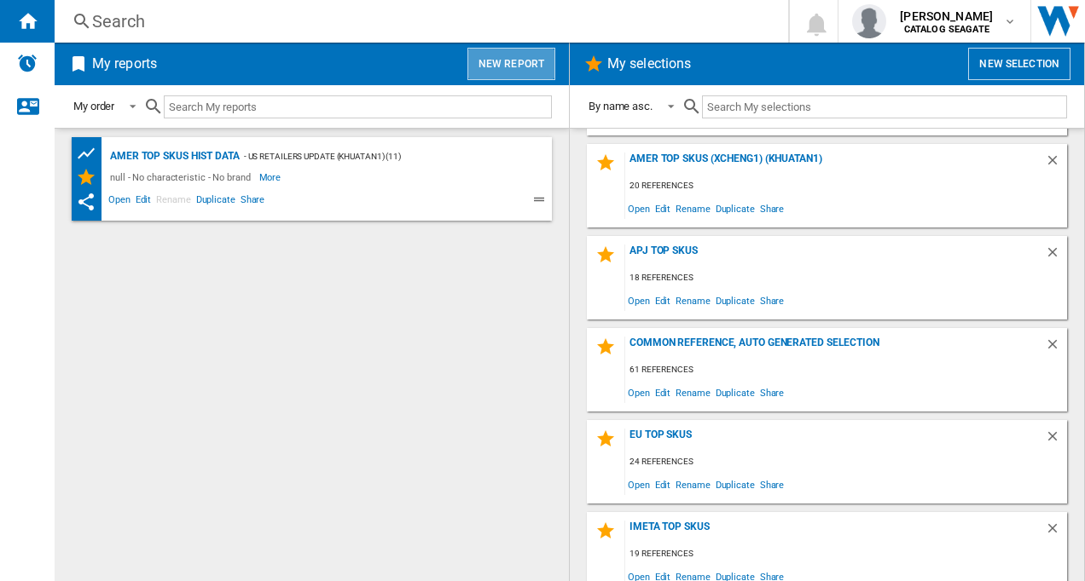
click at [518, 66] on button "New report" at bounding box center [511, 64] width 88 height 32
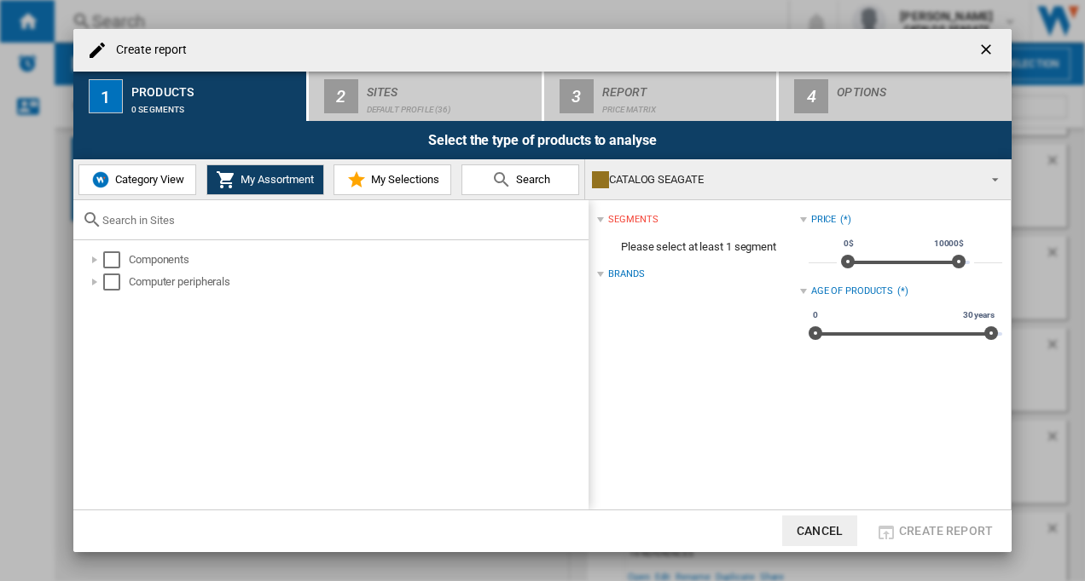
click at [394, 180] on span "My Selections" at bounding box center [403, 179] width 72 height 13
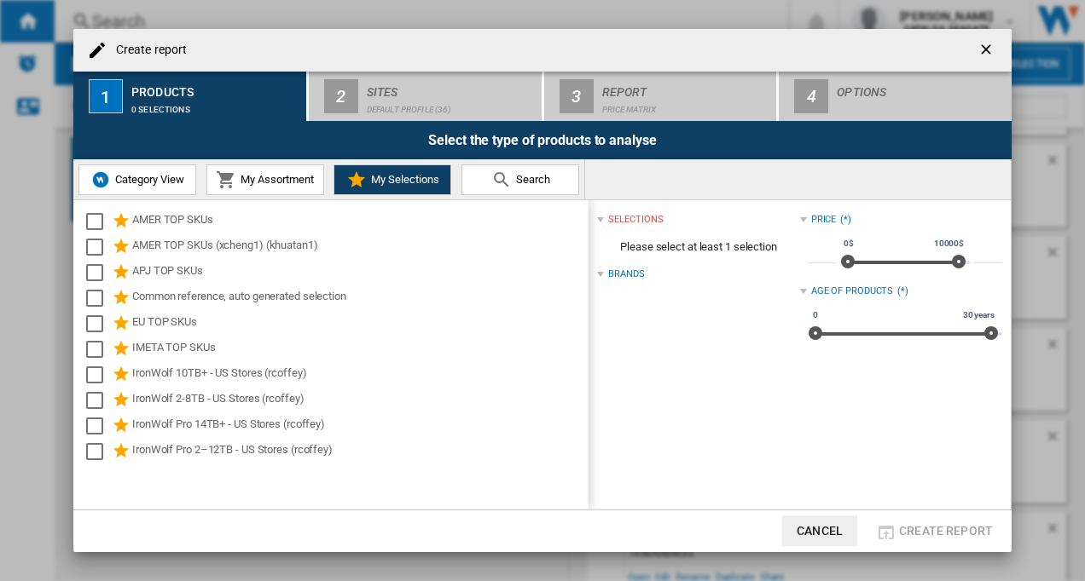
click at [990, 44] on ng-md-icon "getI18NText('BUTTONS.CLOSE_DIALOG')" at bounding box center [987, 51] width 20 height 20
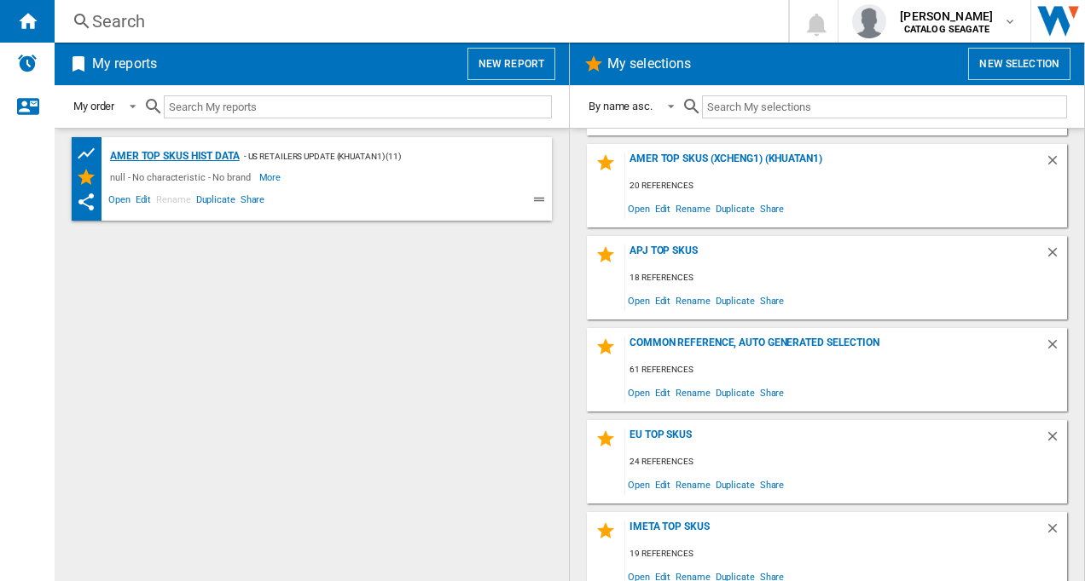
click at [186, 158] on div "AMER TOP SKUs HIST DATA" at bounding box center [173, 156] width 134 height 21
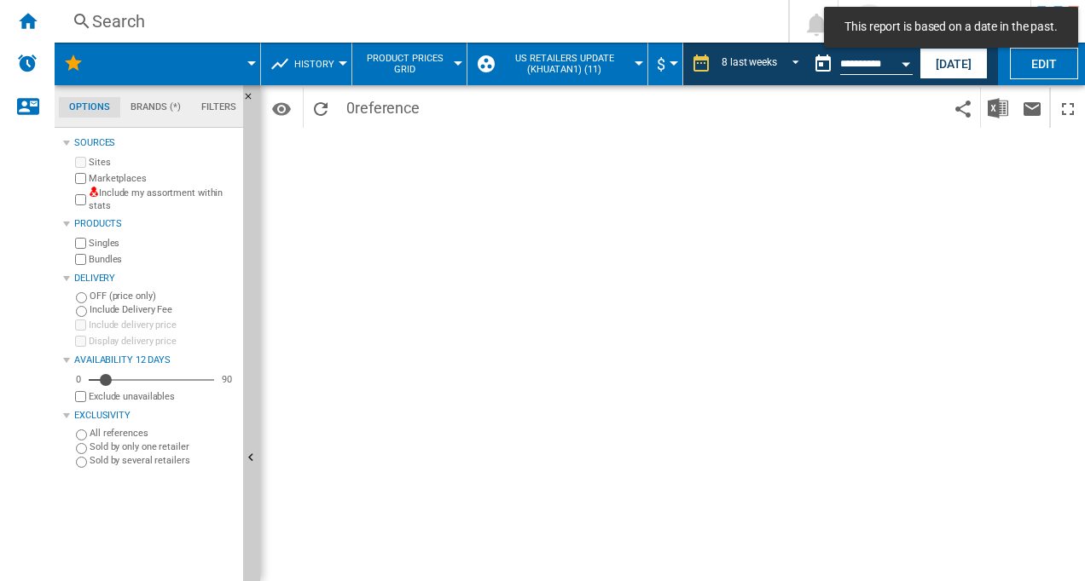
click at [636, 62] on div at bounding box center [638, 63] width 9 height 4
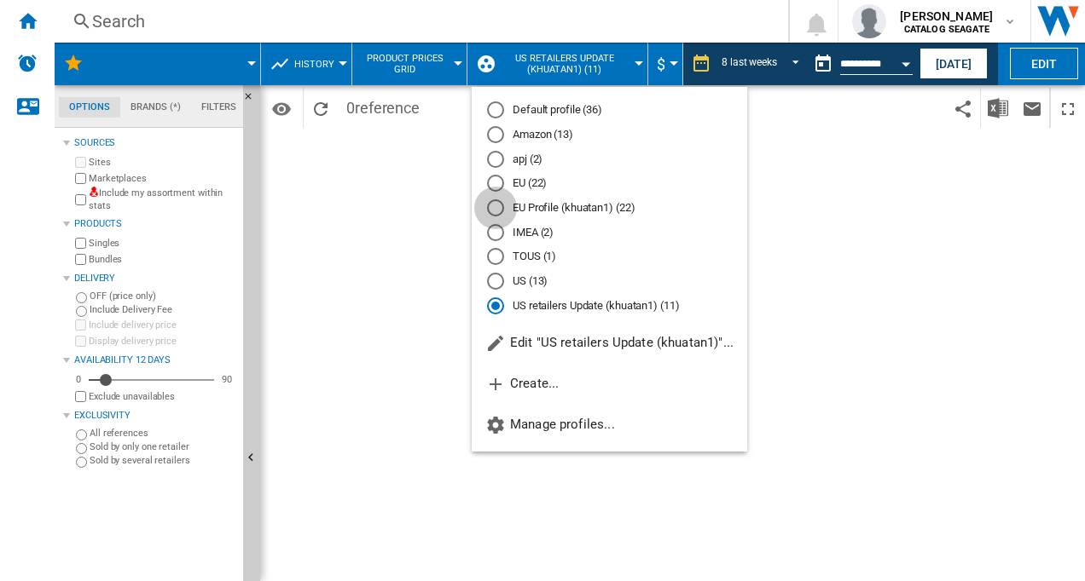
click at [495, 204] on div "EU Profile (khuatan1) (22)" at bounding box center [495, 208] width 17 height 17
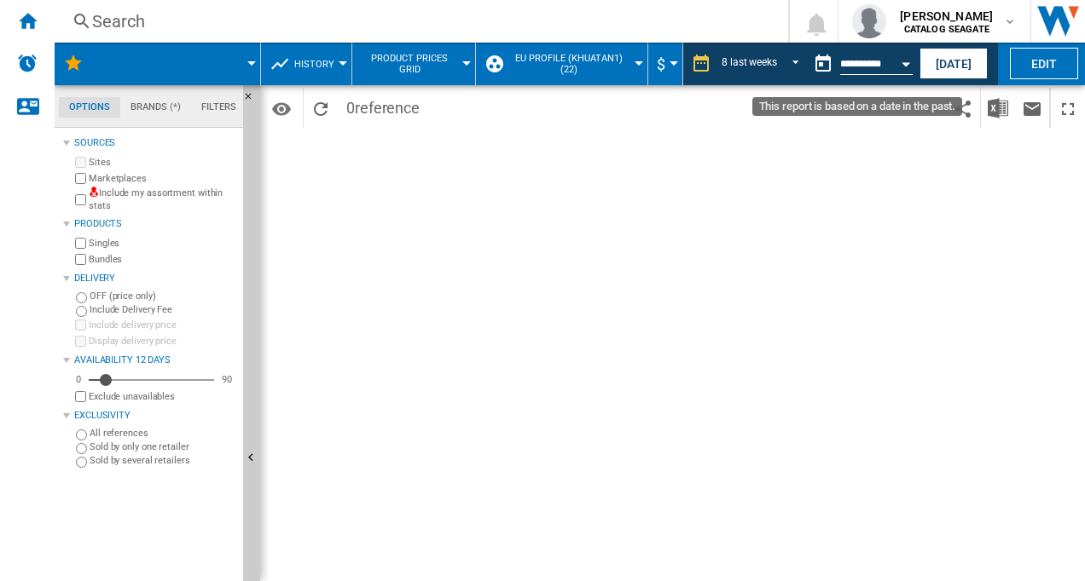
click at [898, 61] on button "Open calendar" at bounding box center [905, 61] width 31 height 31
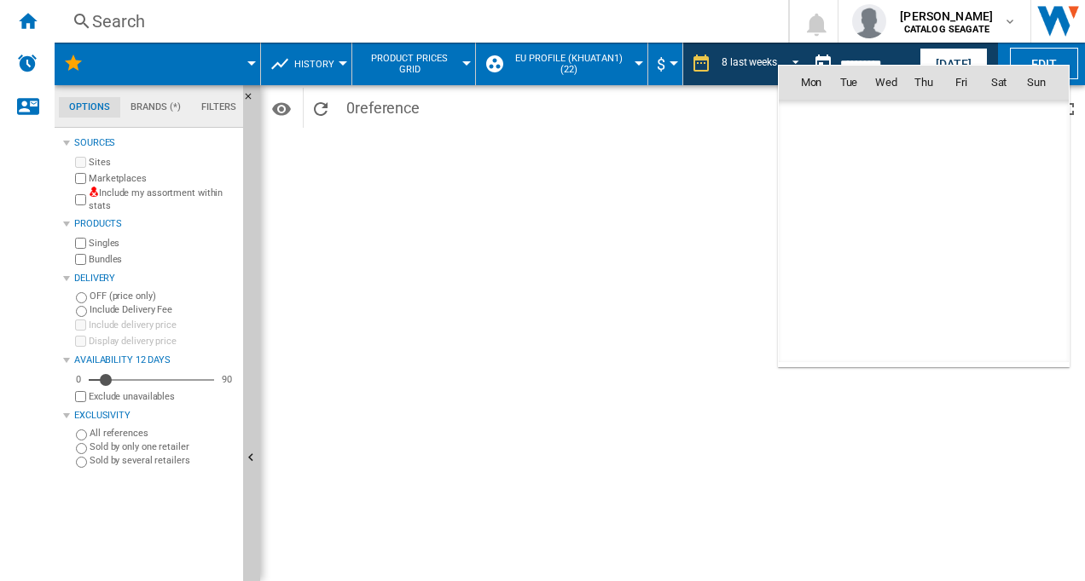
scroll to position [8134, 0]
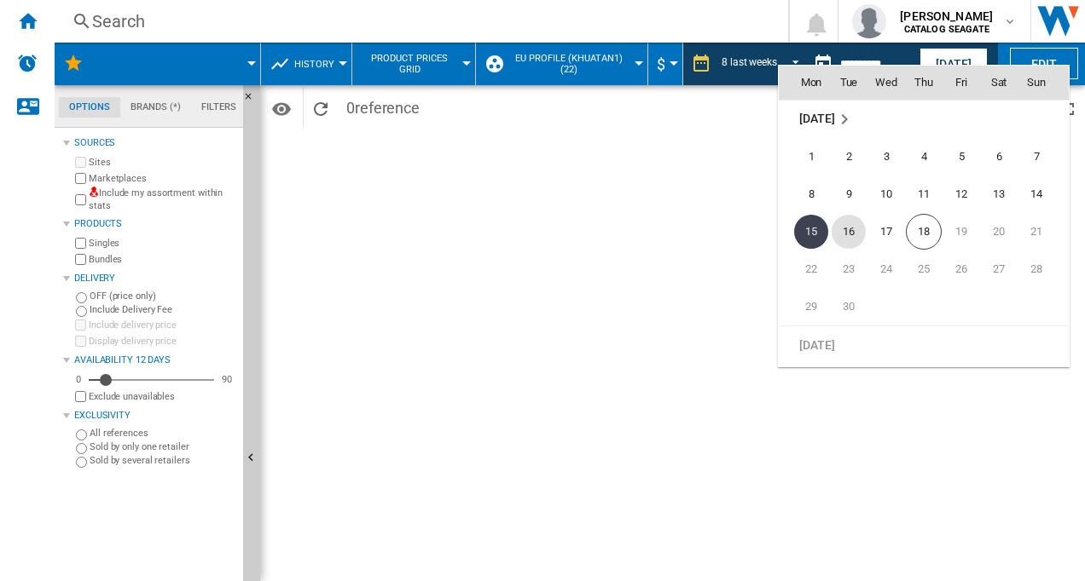
click at [845, 232] on span "16" at bounding box center [848, 232] width 34 height 34
type input "**********"
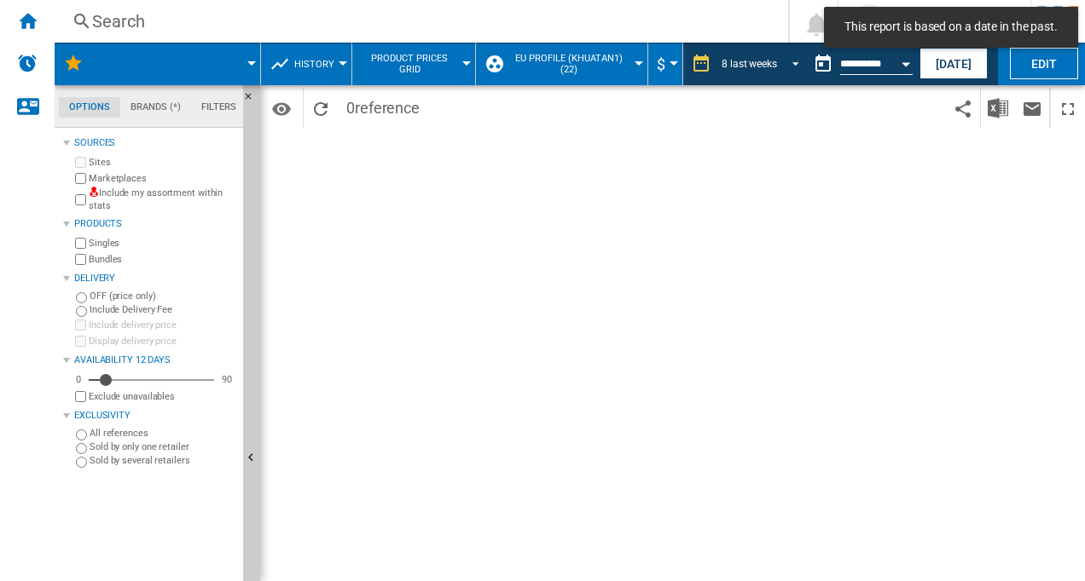
click at [794, 59] on span "REPORTS.WIZARD.STEPS.REPORT.STEPS.REPORT_OPTIONS.PERIOD: 8 last weeks" at bounding box center [790, 62] width 20 height 15
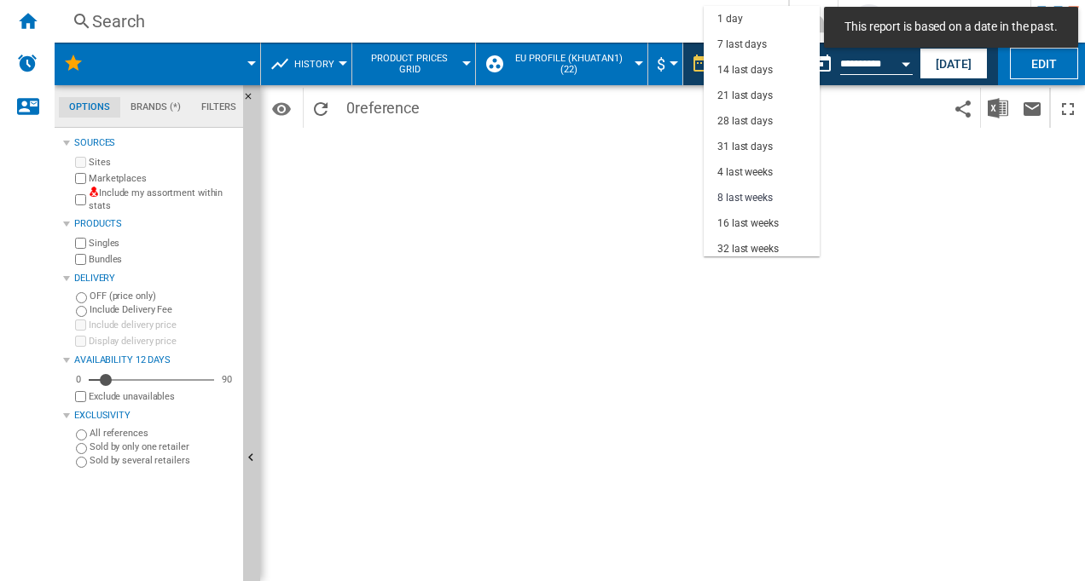
scroll to position [107, 0]
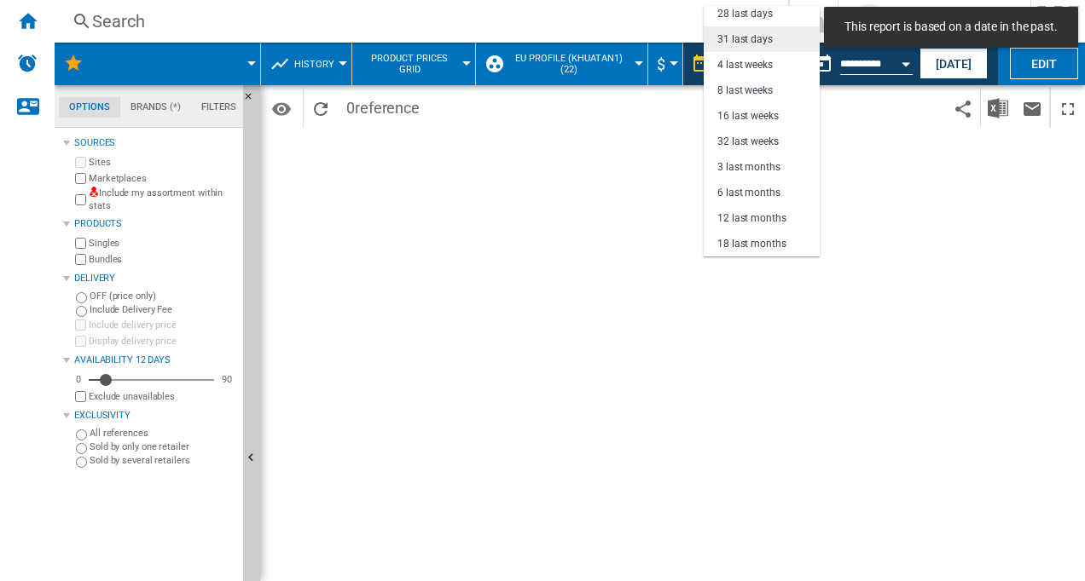
click at [724, 41] on div "31 last days" at bounding box center [744, 39] width 55 height 14
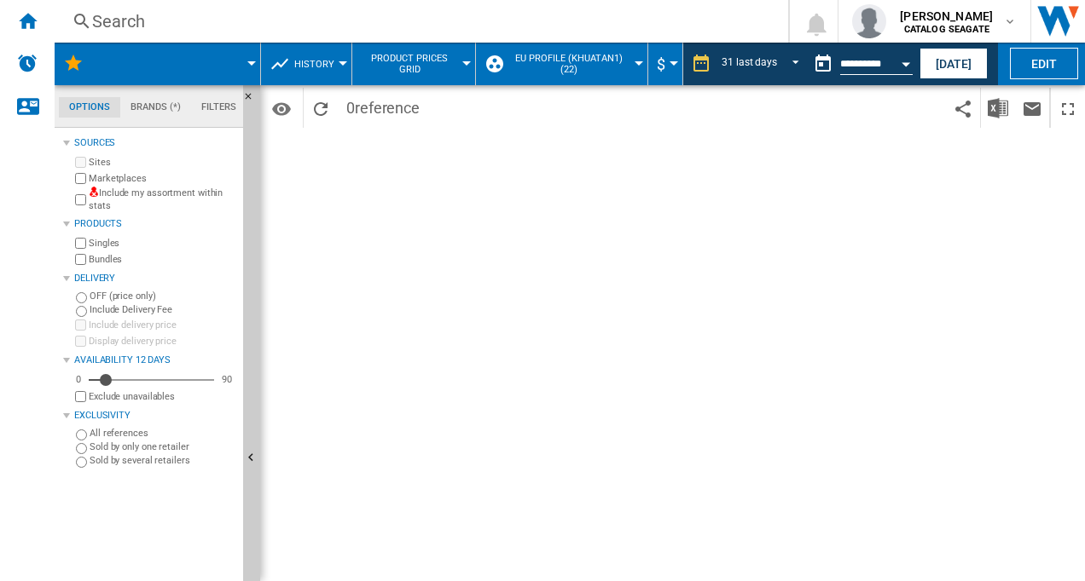
click at [251, 63] on div at bounding box center [251, 63] width 9 height 4
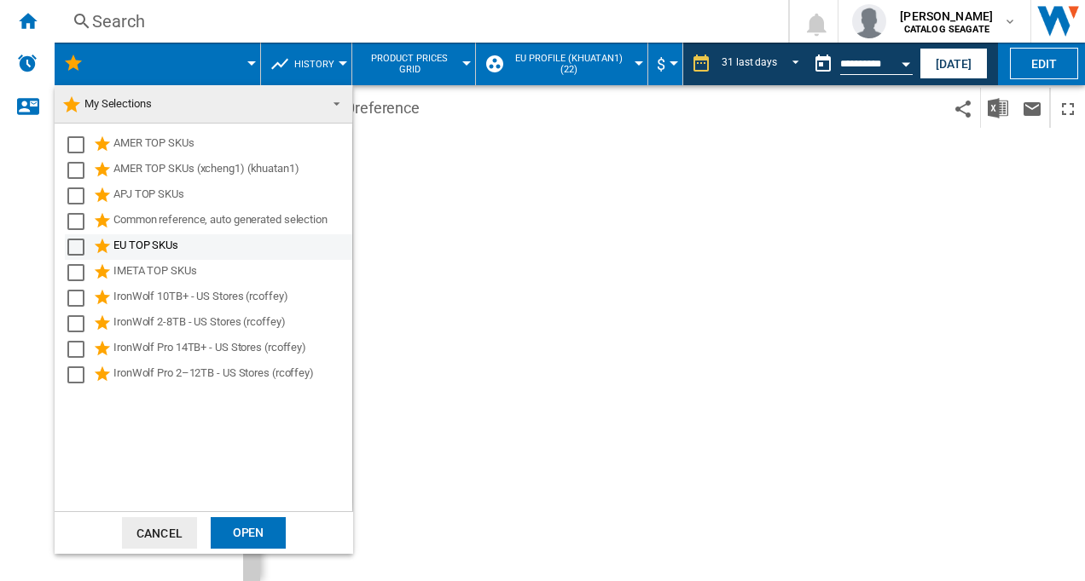
click at [78, 249] on div "Select" at bounding box center [75, 247] width 17 height 17
click at [250, 535] on div "Open" at bounding box center [248, 534] width 75 height 32
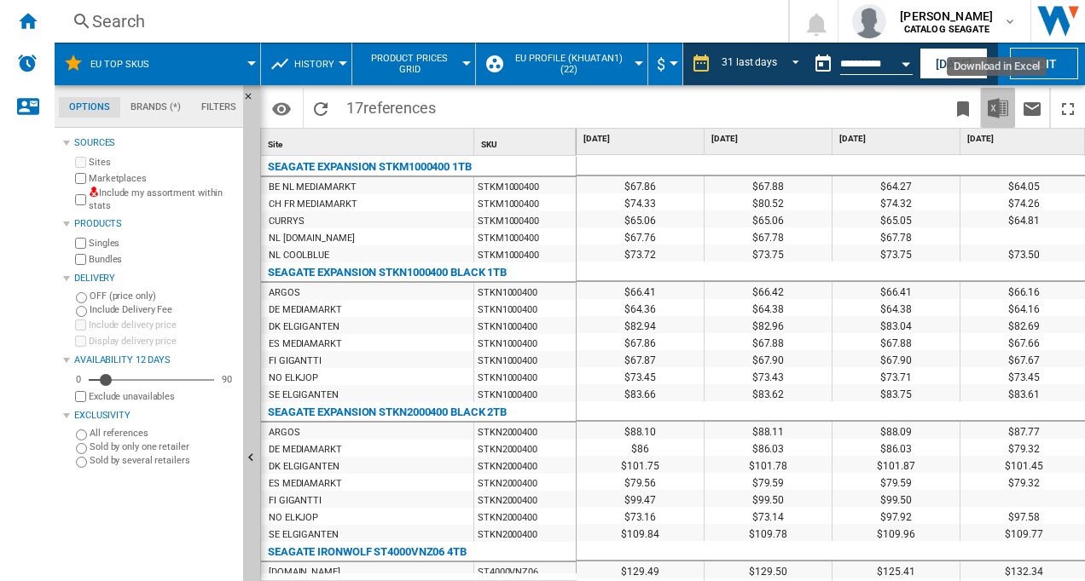
click at [998, 106] on img "Download in Excel" at bounding box center [997, 108] width 20 height 20
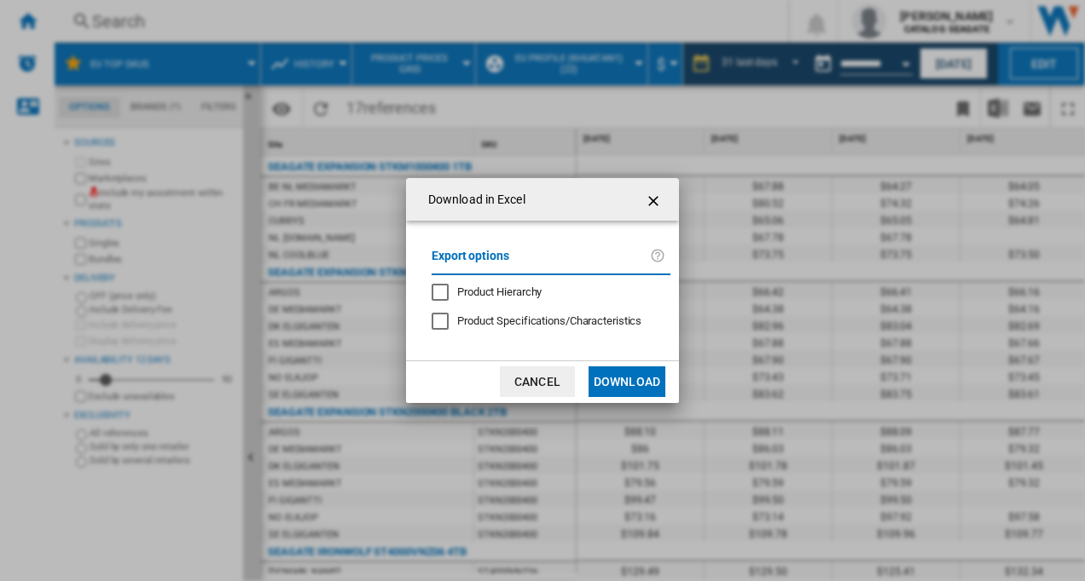
click at [440, 290] on div "Product Hierarchy" at bounding box center [439, 292] width 17 height 17
click at [614, 386] on button "Download" at bounding box center [626, 382] width 77 height 31
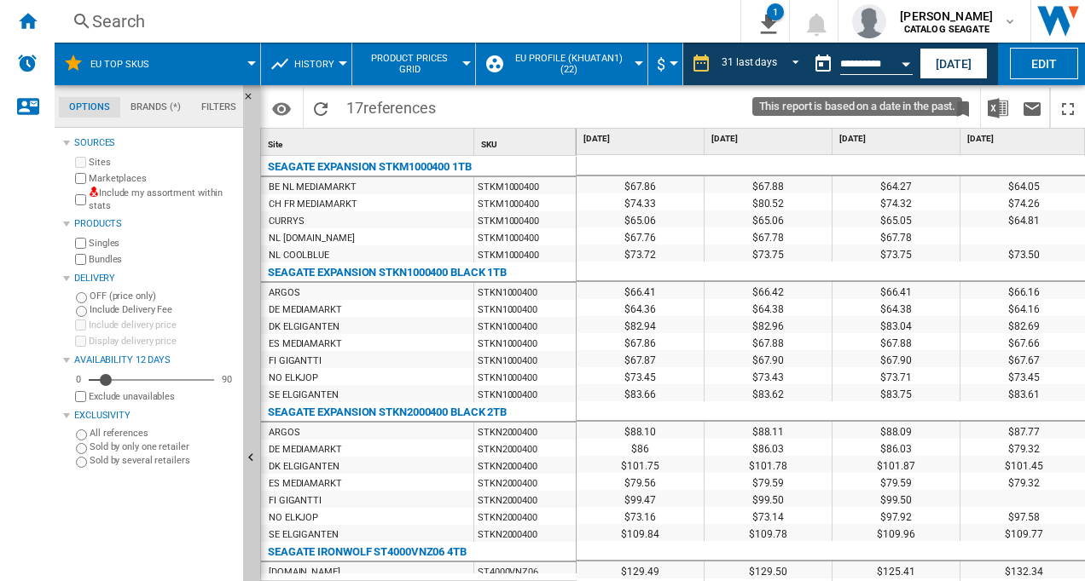
click at [900, 63] on button "Open calendar" at bounding box center [905, 61] width 31 height 31
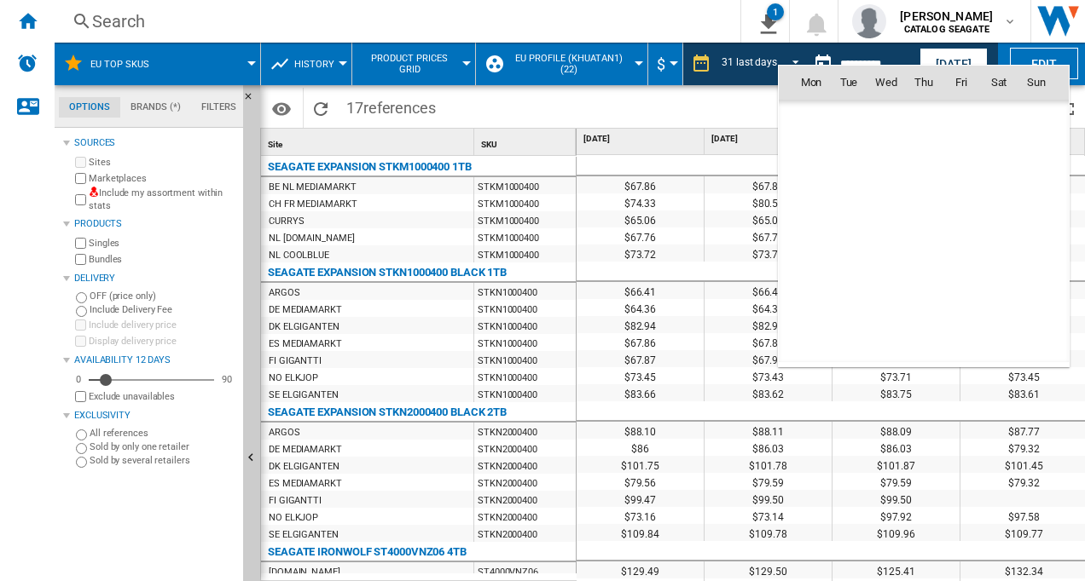
scroll to position [8134, 0]
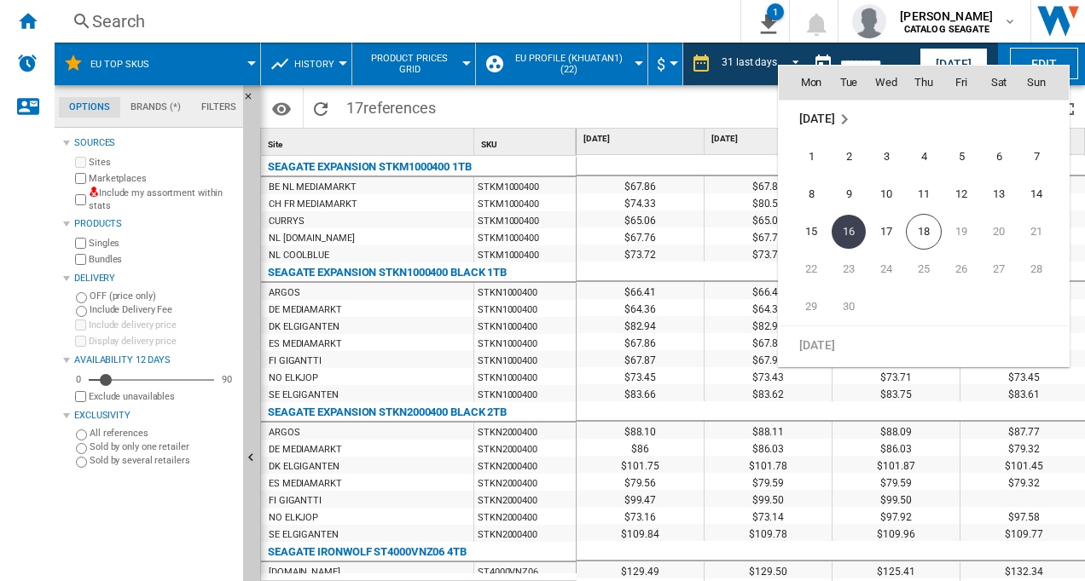
click at [871, 55] on div at bounding box center [542, 290] width 1085 height 581
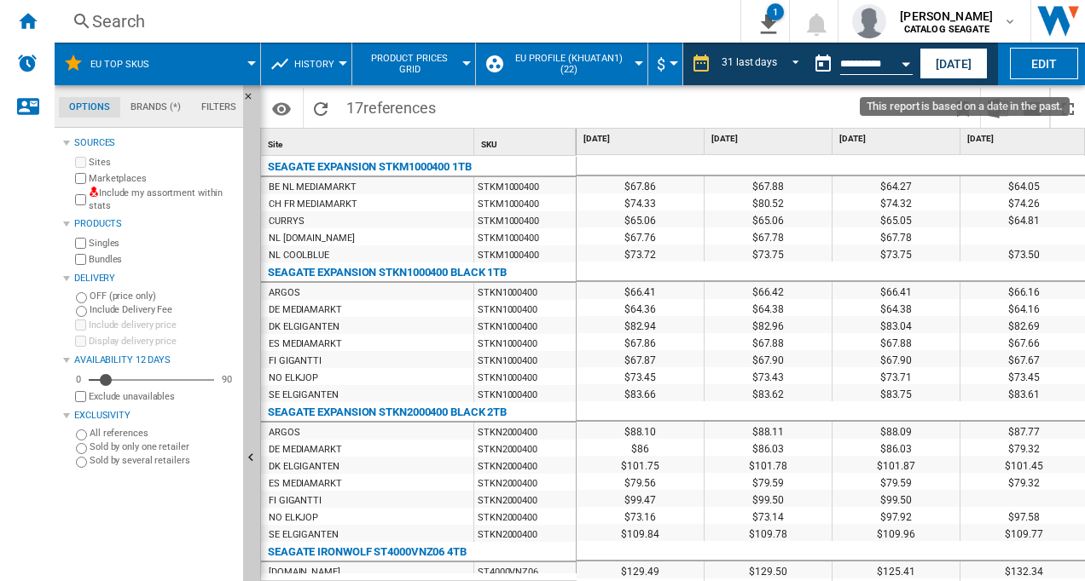
click at [868, 56] on div "**********" at bounding box center [876, 65] width 72 height 19
click at [901, 64] on div "Open calendar" at bounding box center [905, 64] width 9 height 4
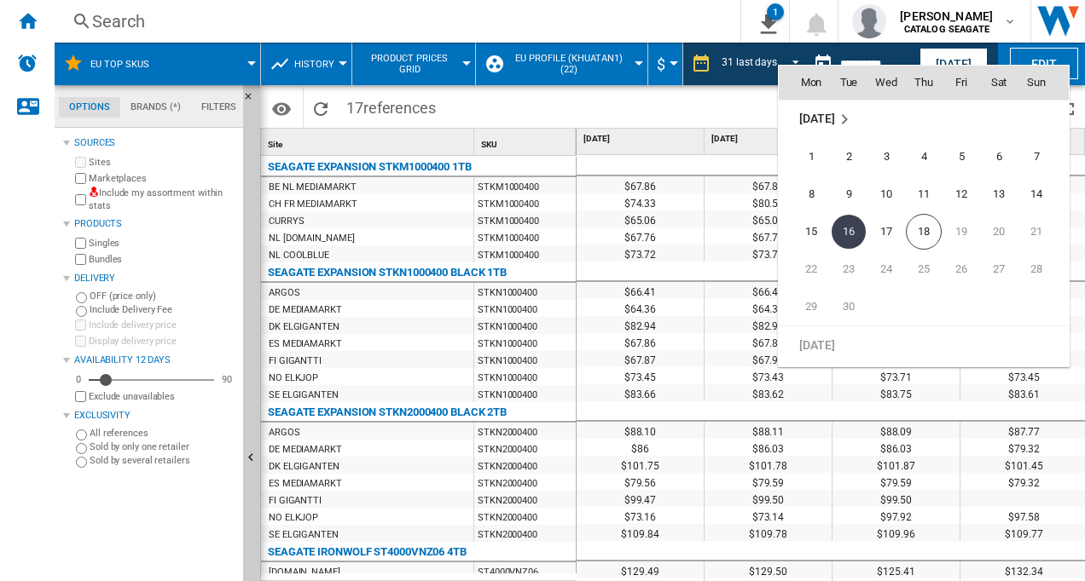
click at [809, 153] on span "1" at bounding box center [811, 157] width 34 height 34
type input "**********"
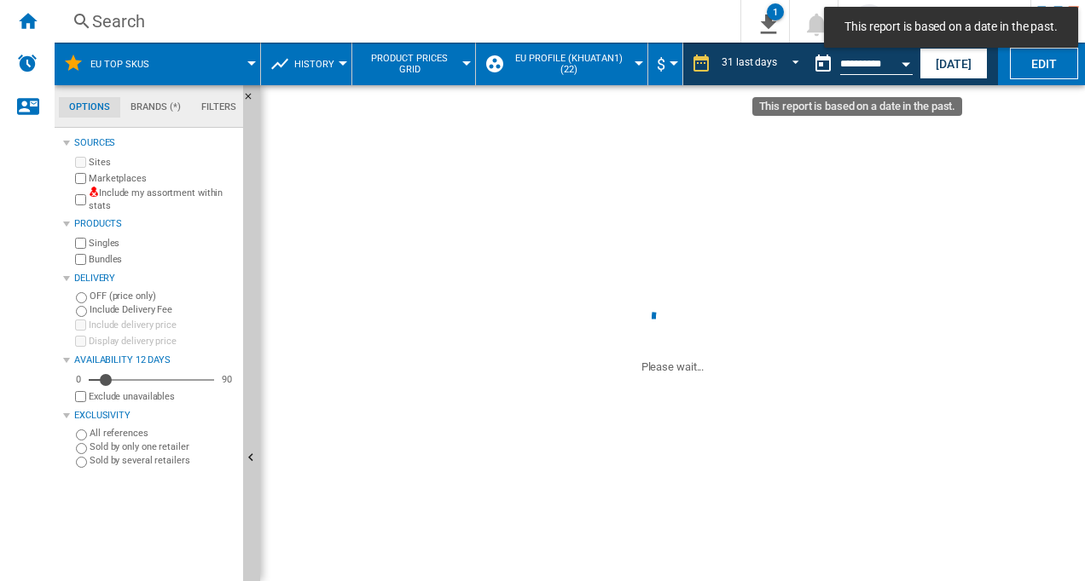
click at [906, 68] on button "Open calendar" at bounding box center [905, 61] width 31 height 31
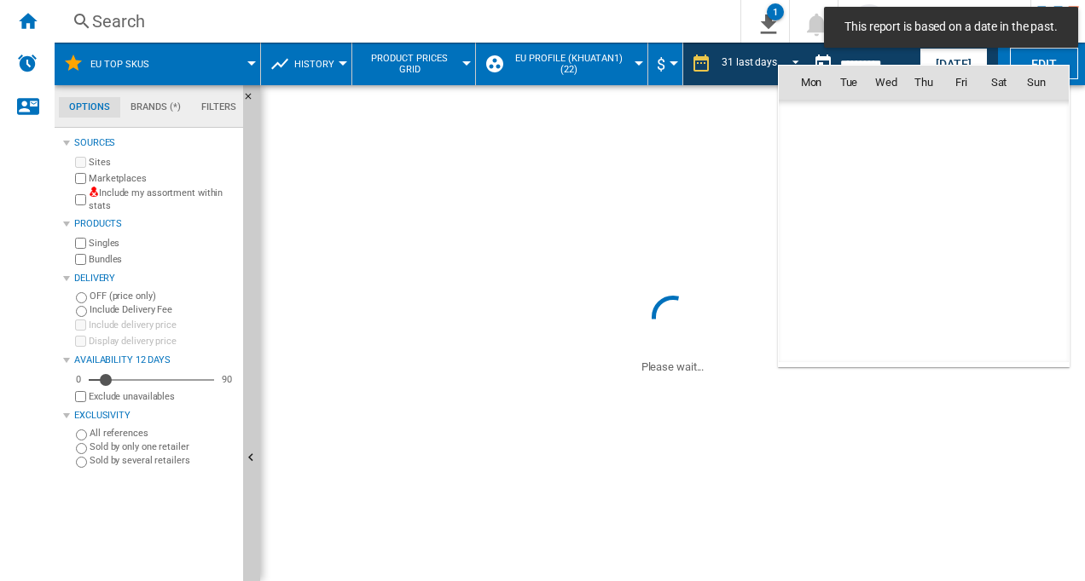
scroll to position [8134, 0]
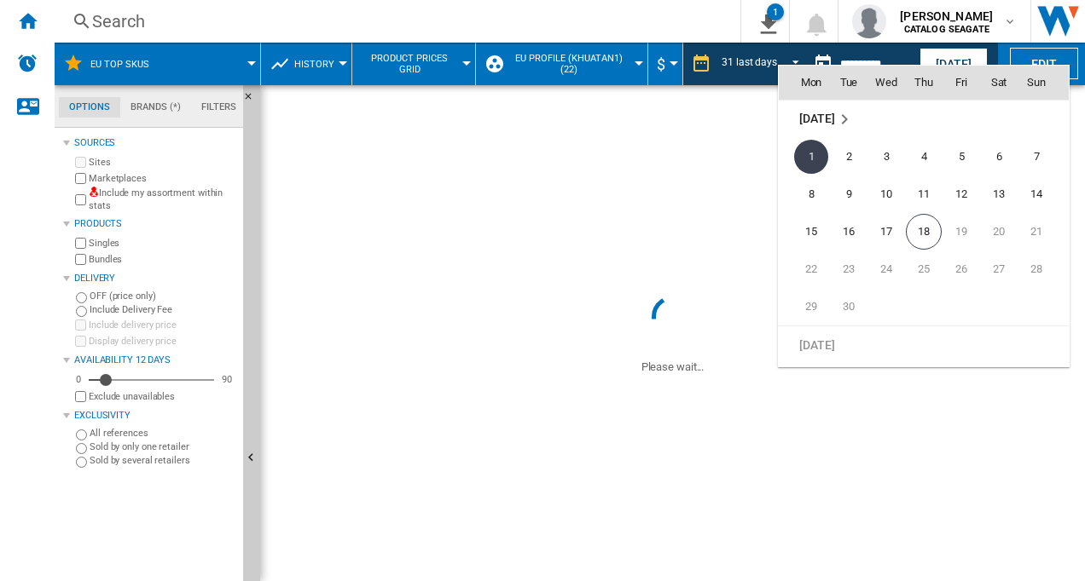
click at [818, 114] on span "[DATE]" at bounding box center [816, 119] width 35 height 14
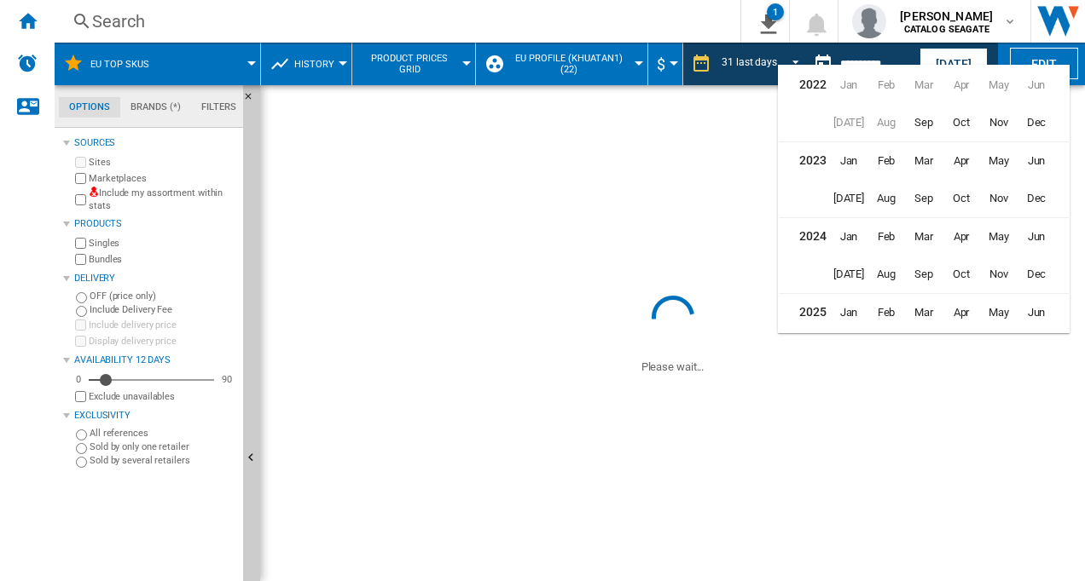
scroll to position [41, 0]
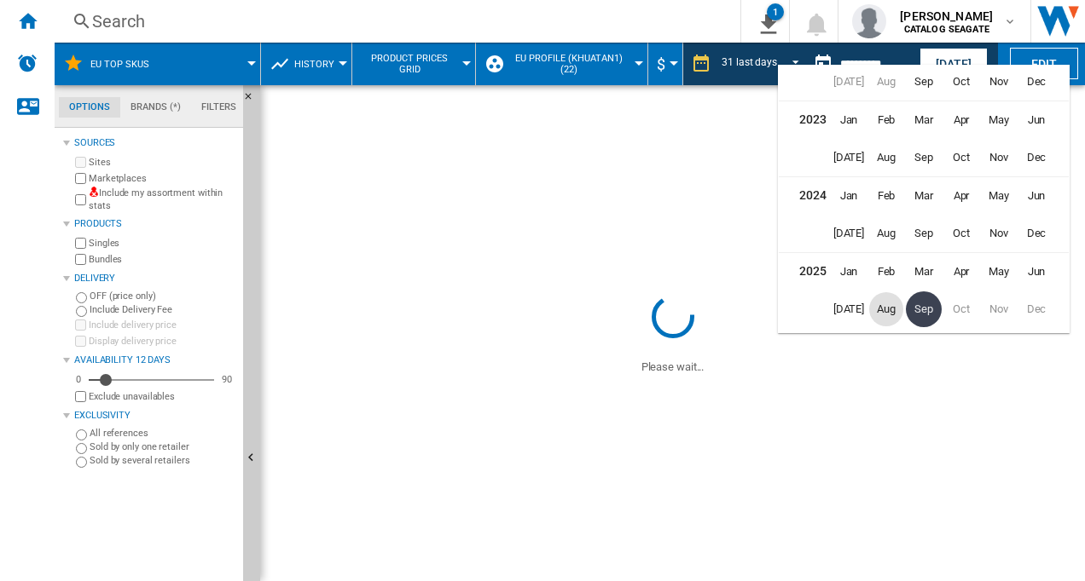
click at [887, 305] on span "Aug" at bounding box center [886, 309] width 34 height 34
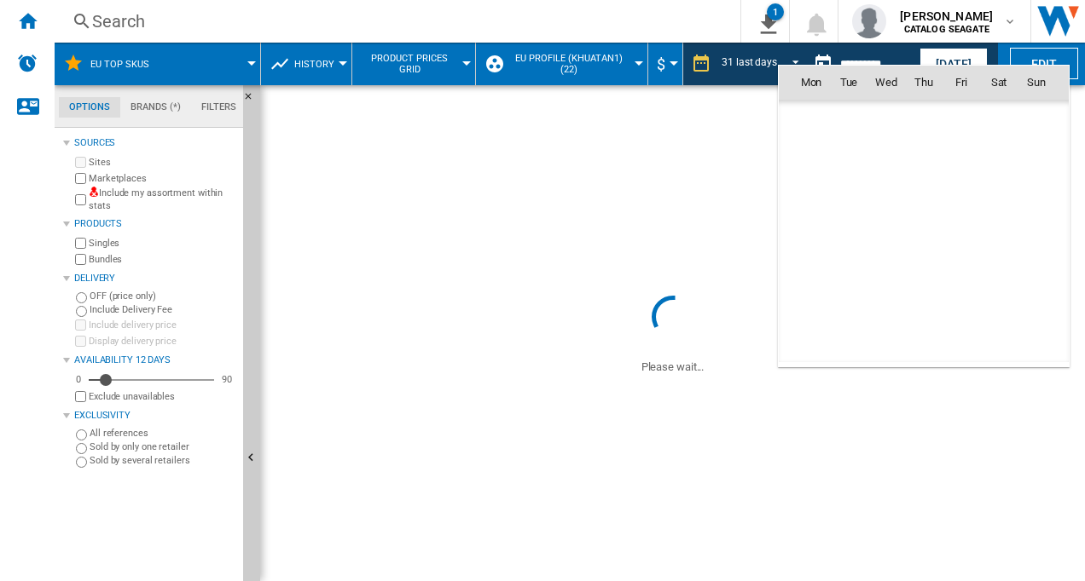
scroll to position [7908, 0]
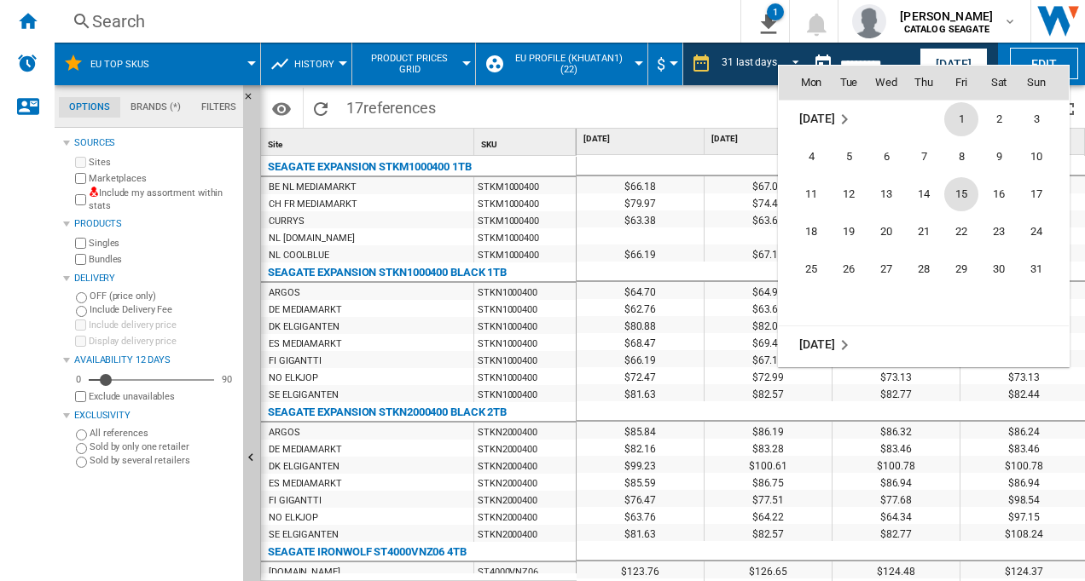
click at [962, 193] on span "15" at bounding box center [961, 194] width 34 height 34
type input "**********"
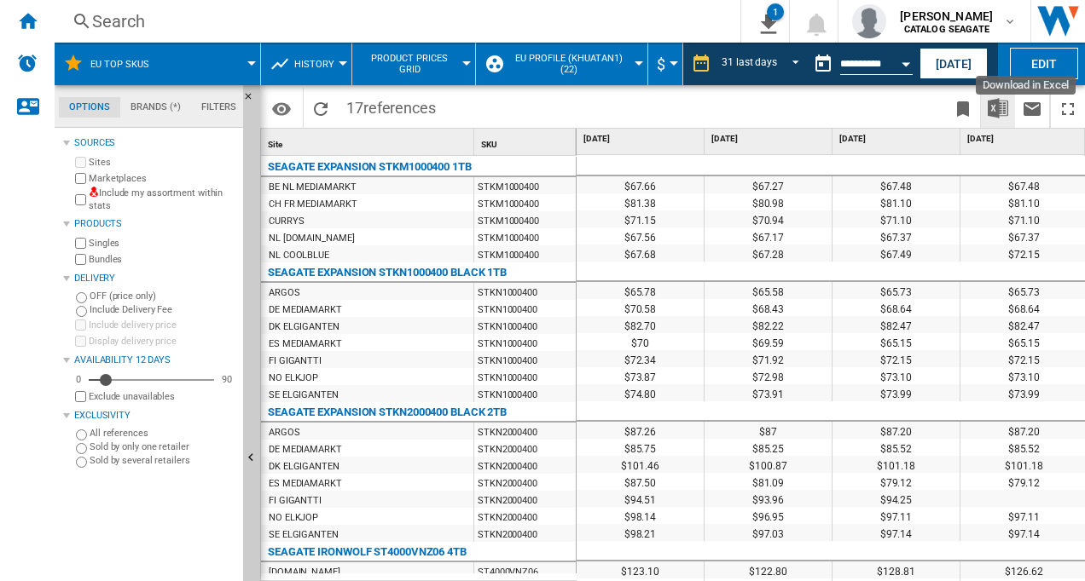
click at [1000, 111] on img "Download in Excel" at bounding box center [997, 108] width 20 height 20
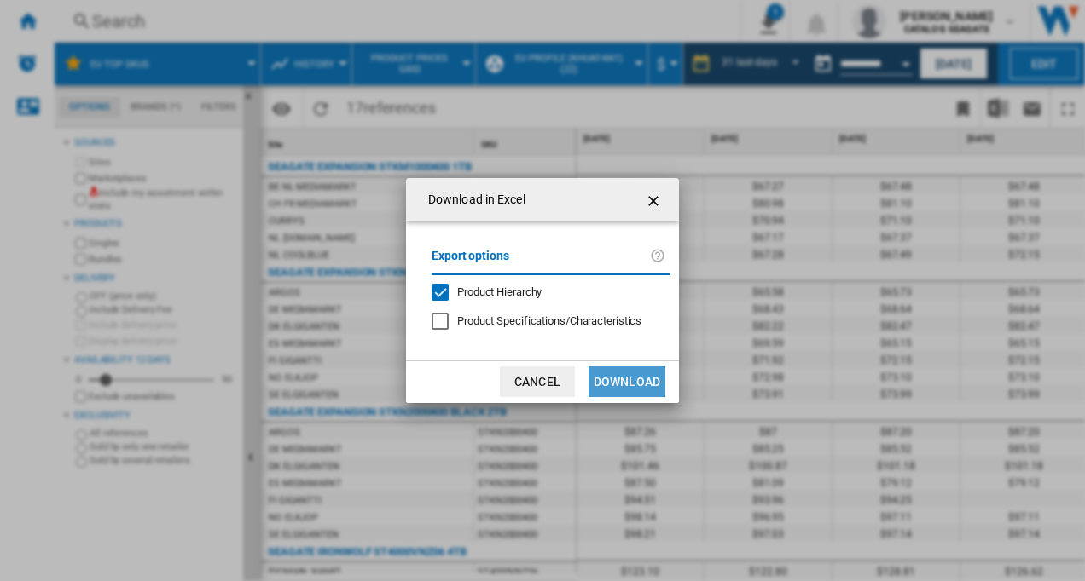
click at [639, 379] on button "Download" at bounding box center [626, 382] width 77 height 31
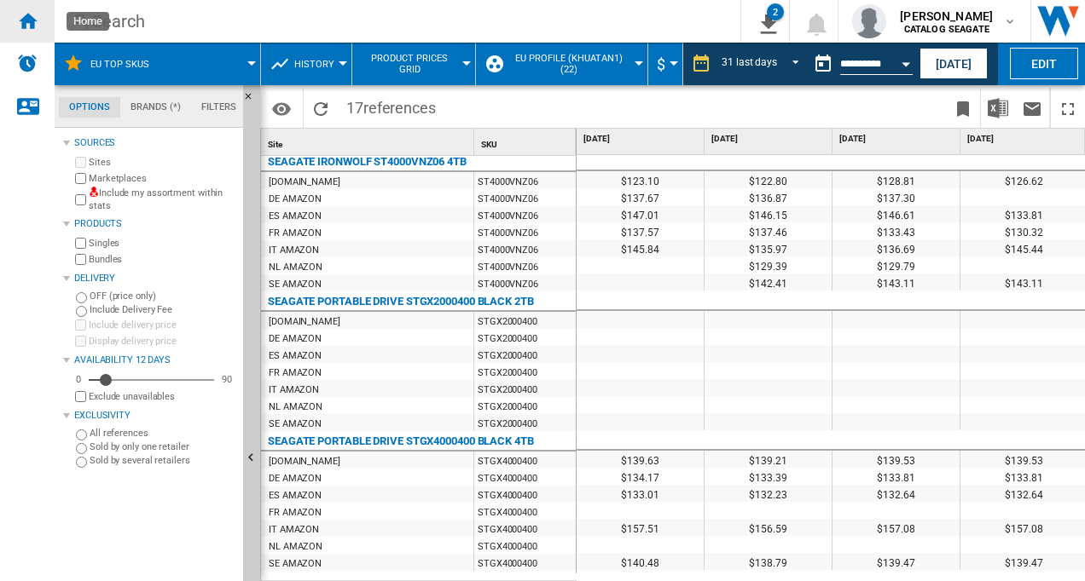
click at [18, 20] on ng-md-icon "Home" at bounding box center [27, 20] width 20 height 20
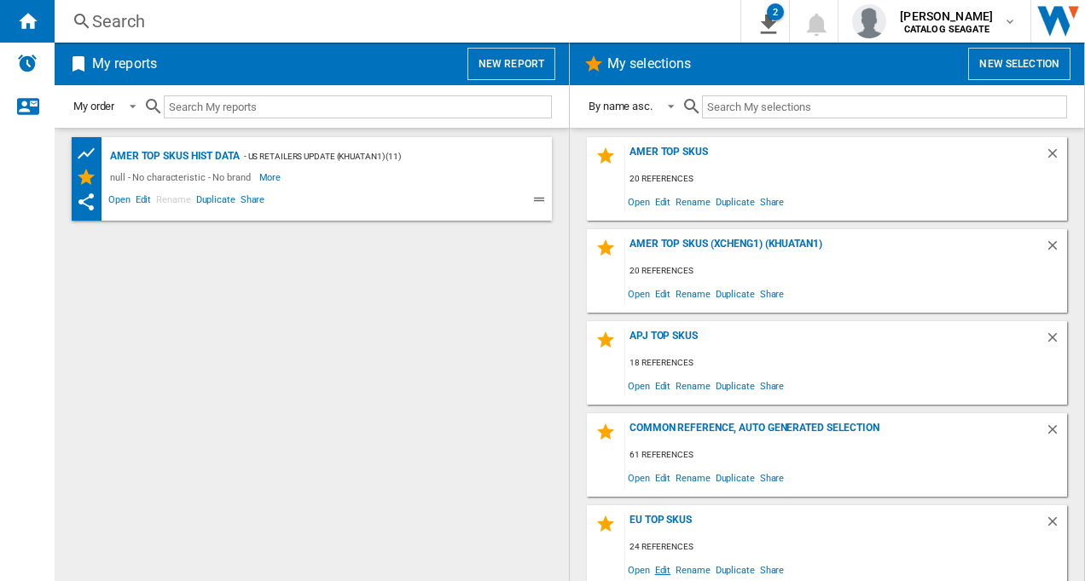
click at [665, 570] on span "Edit" at bounding box center [662, 569] width 21 height 23
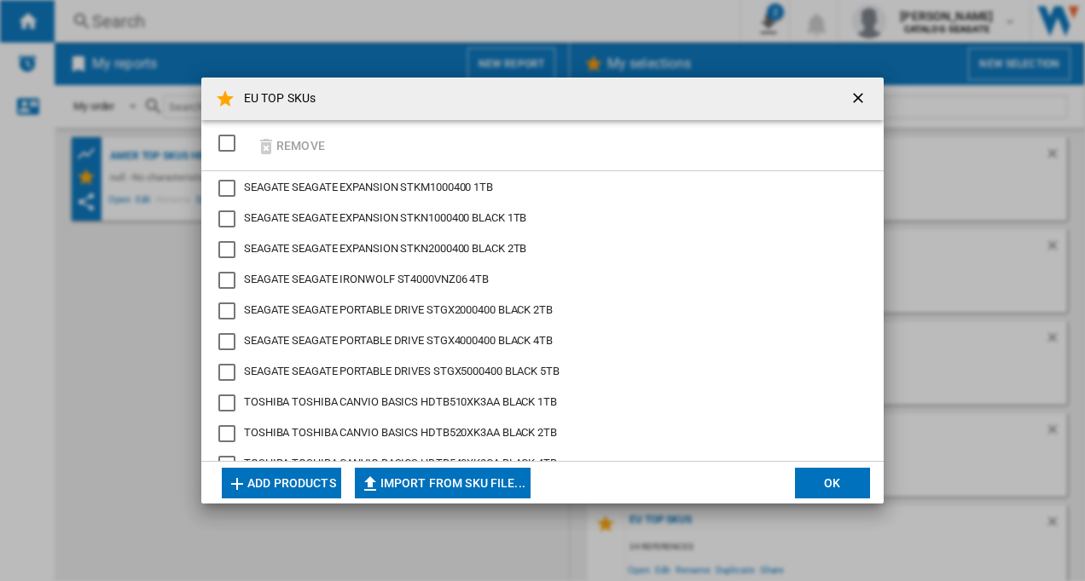
click at [274, 485] on button "Add products" at bounding box center [281, 483] width 119 height 31
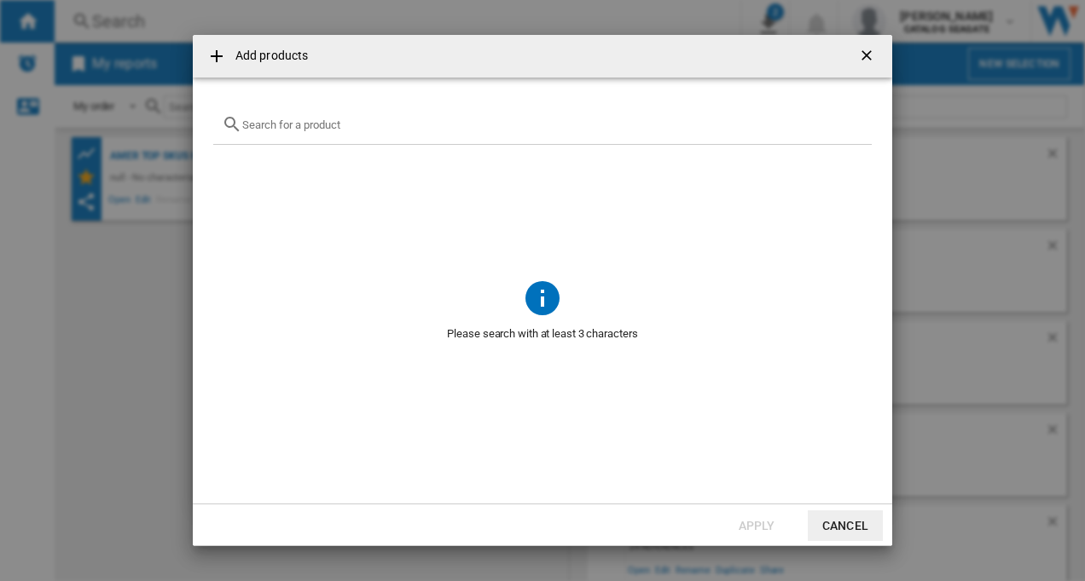
click at [268, 107] on div "Add products ..." at bounding box center [542, 125] width 658 height 40
click at [269, 124] on input "Add products ..." at bounding box center [552, 125] width 621 height 13
paste input "HDWG740XZSTD"
type input "HDWG740XZSTD"
click at [849, 120] on ng-md-icon "Clear search" at bounding box center [852, 124] width 20 height 20
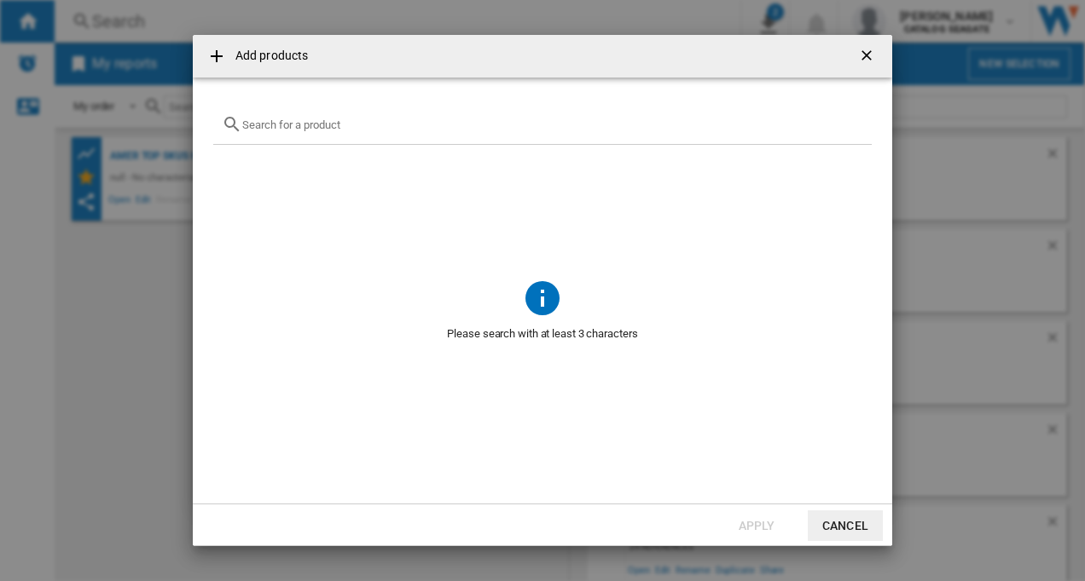
click at [863, 51] on ng-md-icon "getI18NText('BUTTONS.CLOSE_DIALOG')" at bounding box center [868, 57] width 20 height 20
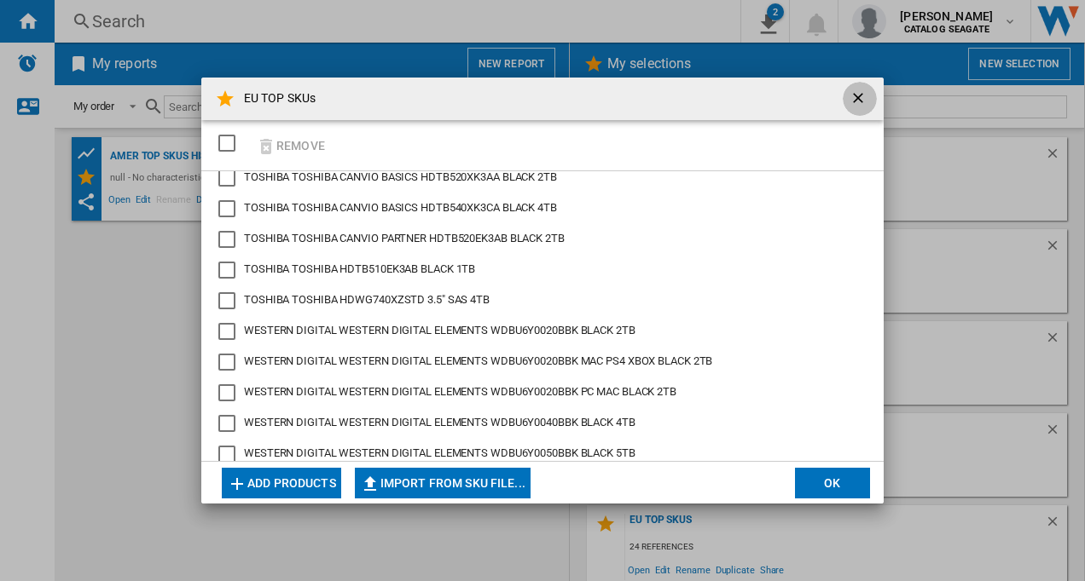
click at [854, 96] on ng-md-icon "getI18NText('BUTTONS.CLOSE_DIALOG')" at bounding box center [859, 100] width 20 height 20
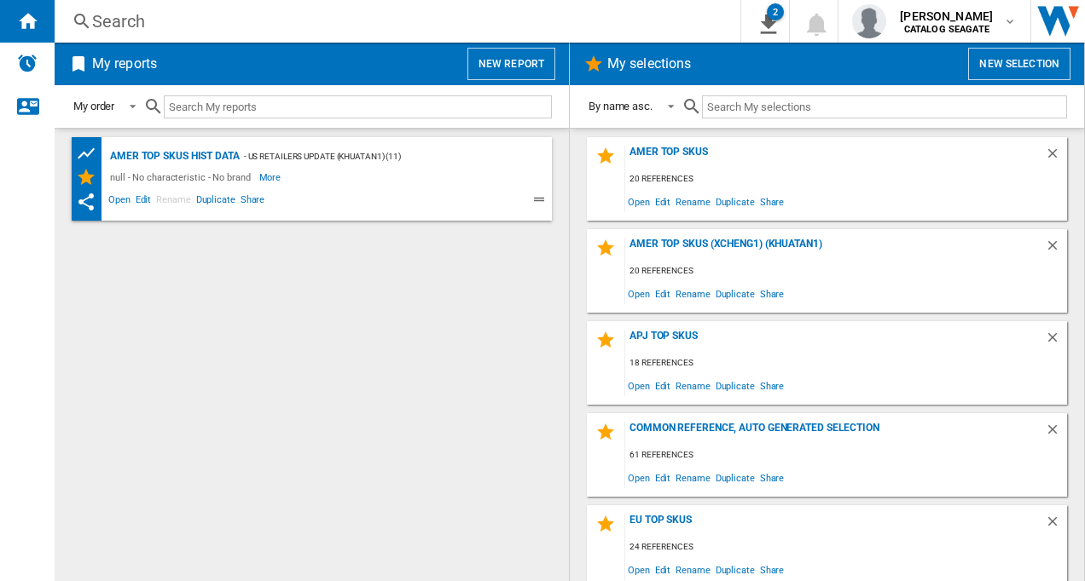
click at [474, 77] on button "New report" at bounding box center [511, 64] width 88 height 32
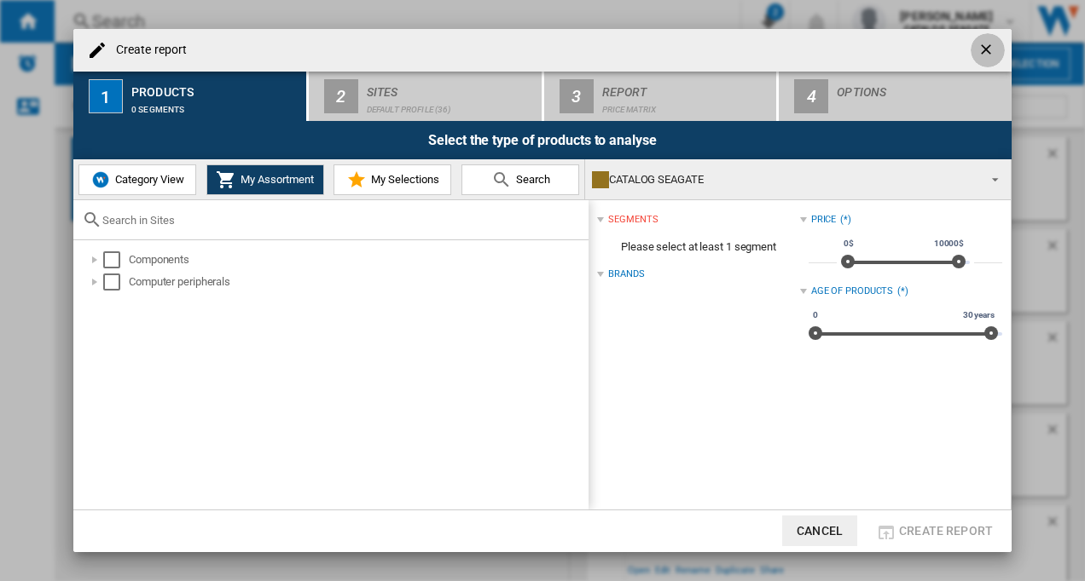
click at [999, 44] on button "Create report ..." at bounding box center [987, 50] width 34 height 34
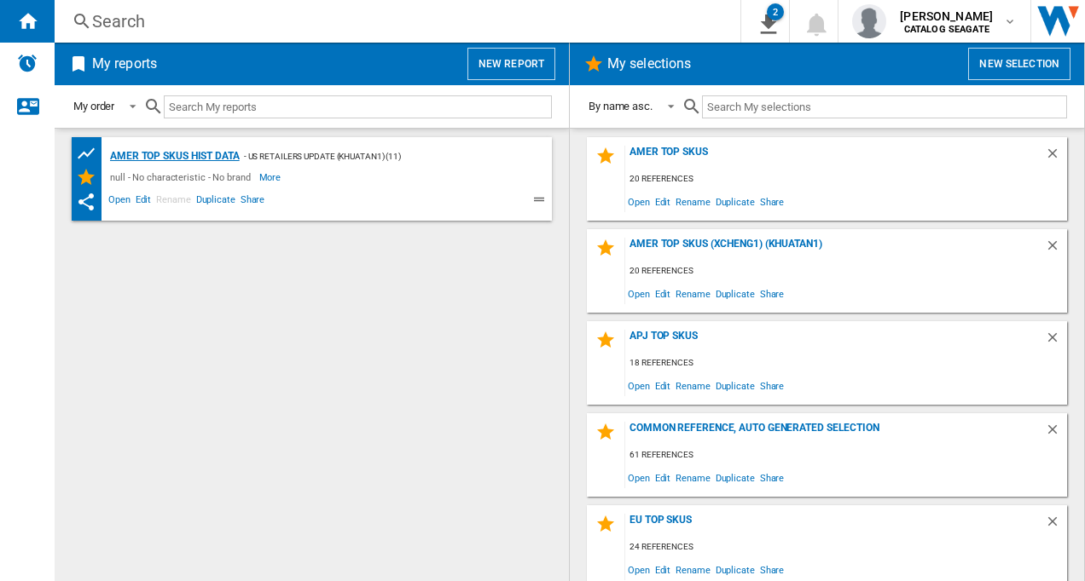
click at [167, 152] on div "AMER TOP SKUs HIST DATA" at bounding box center [173, 156] width 134 height 21
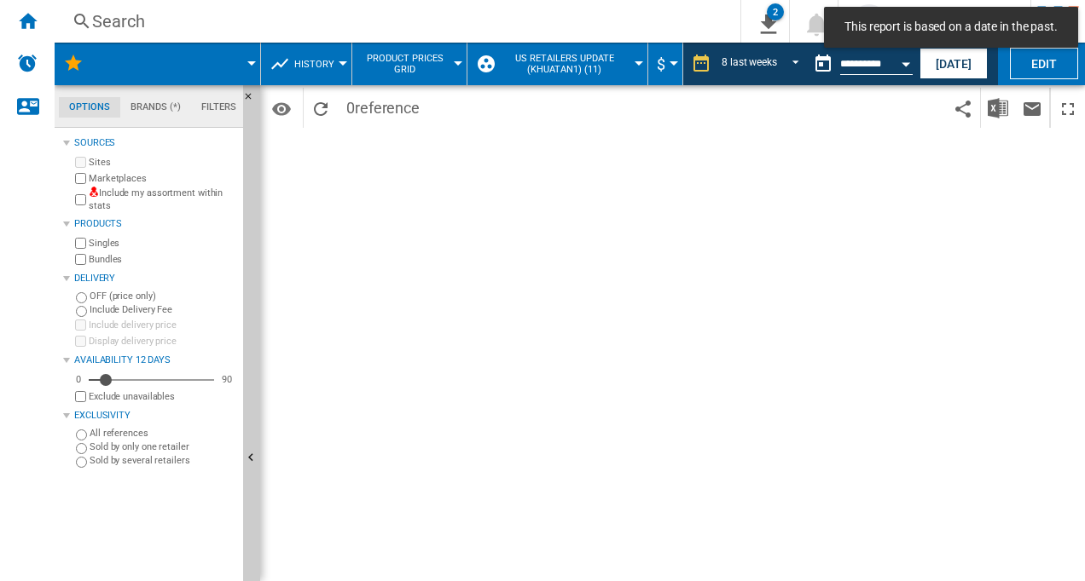
click at [628, 67] on button "US retailers Update (khuatan1) (11)" at bounding box center [569, 64] width 141 height 43
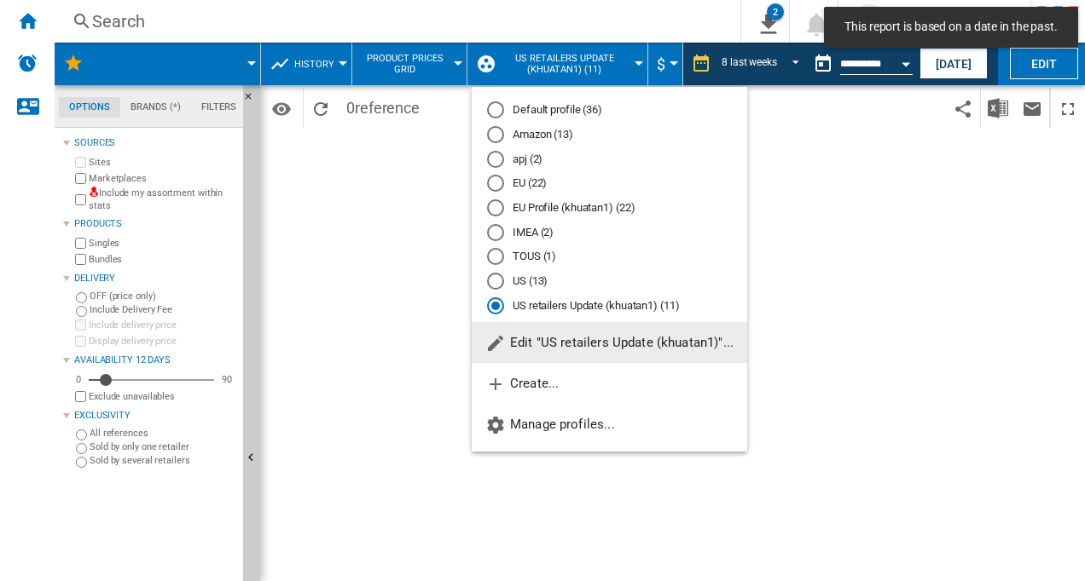
click at [495, 206] on div "EU Profile (khuatan1) (22)" at bounding box center [495, 208] width 17 height 17
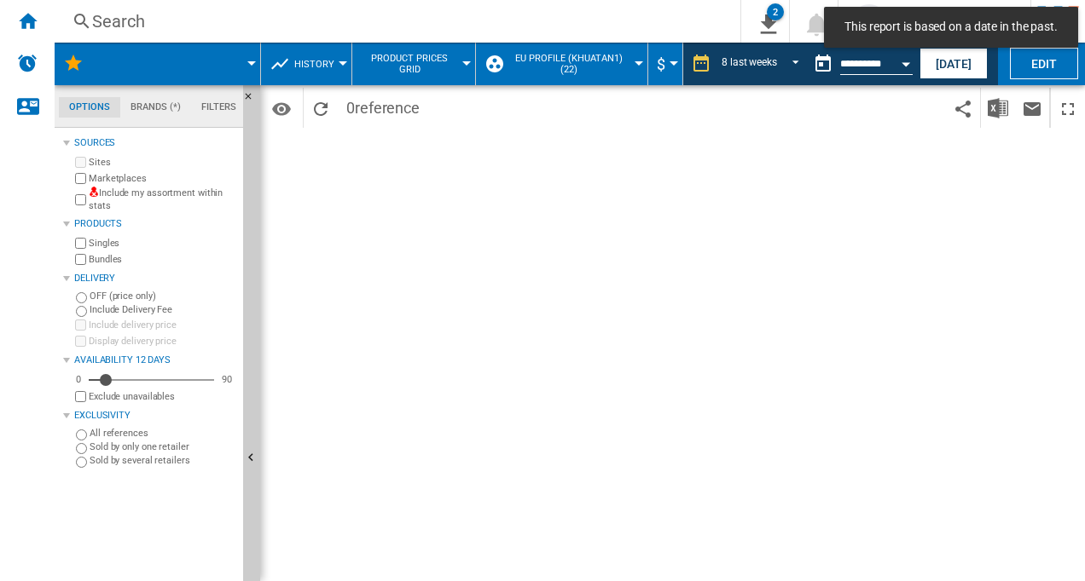
click at [246, 61] on span at bounding box center [182, 64] width 137 height 43
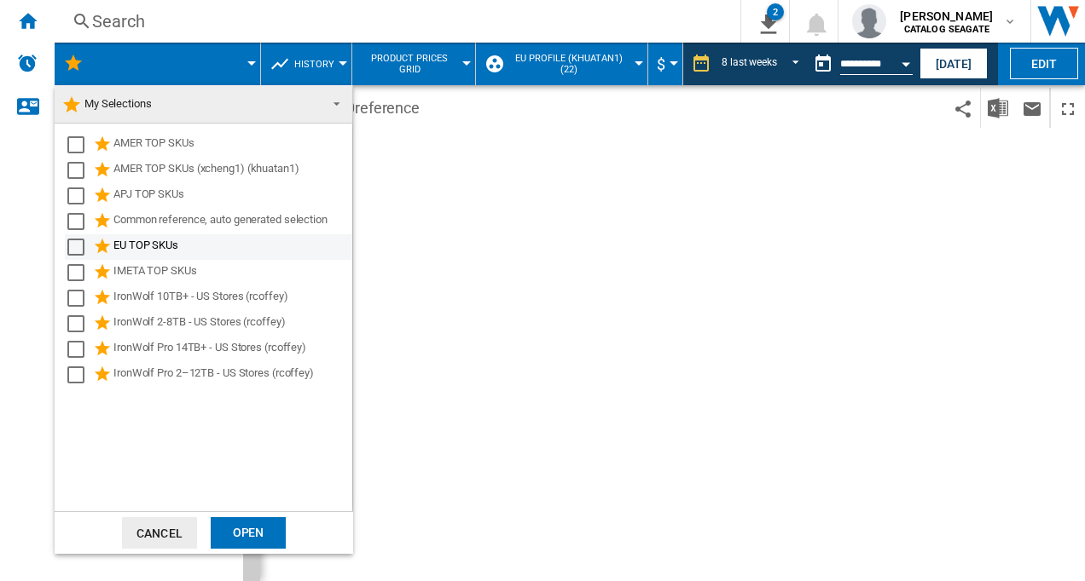
click at [77, 247] on div "Select" at bounding box center [75, 247] width 17 height 17
click at [257, 540] on div "Open" at bounding box center [248, 534] width 75 height 32
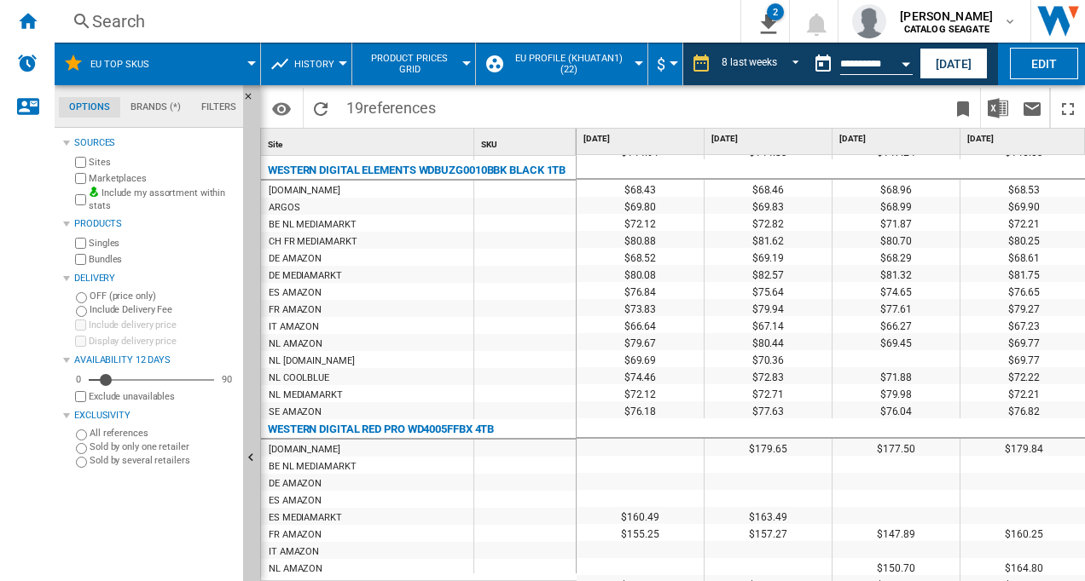
scroll to position [2793, 0]
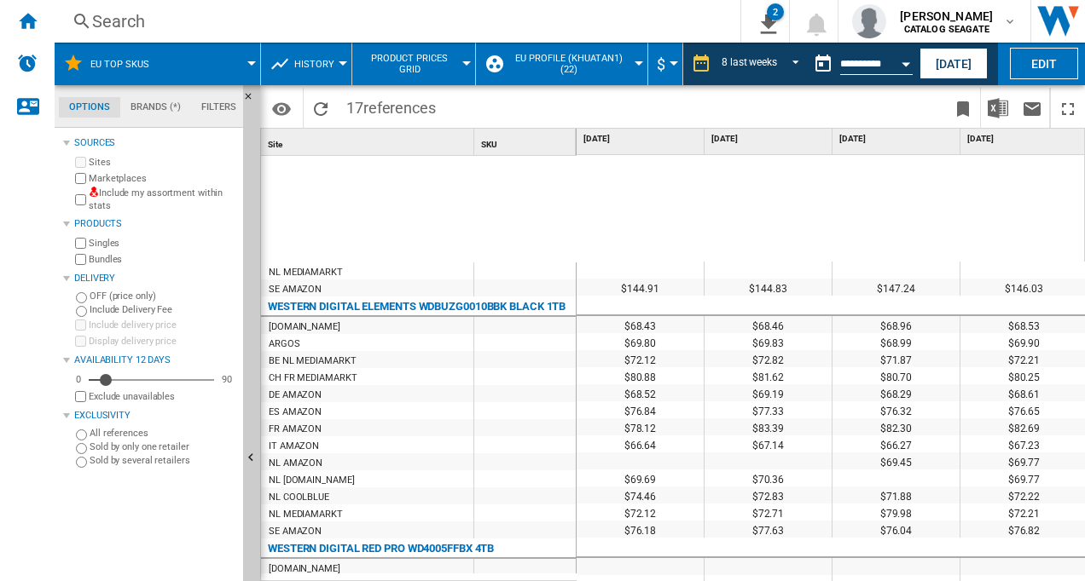
scroll to position [1970, 0]
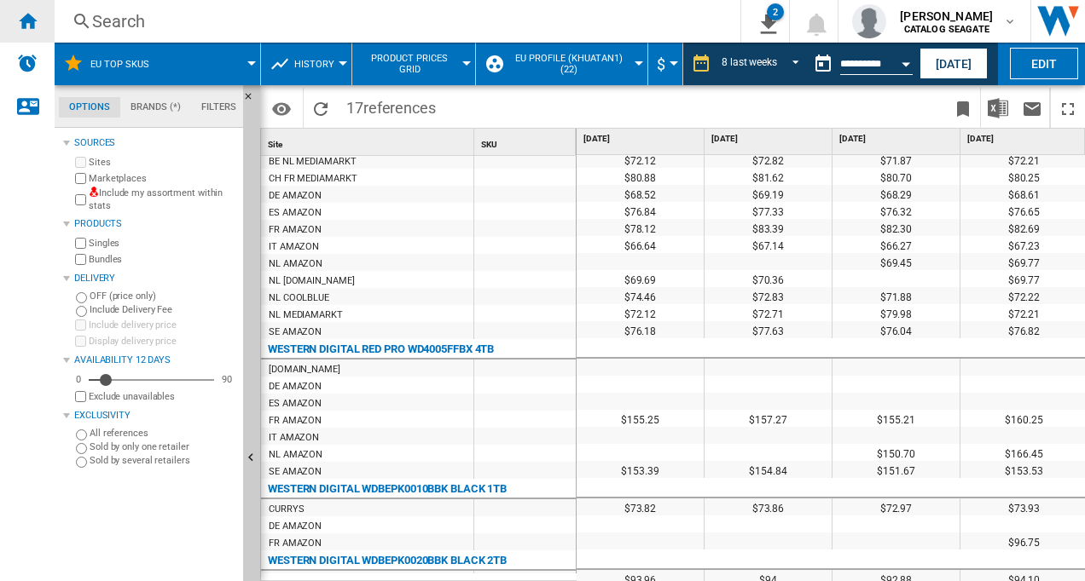
click at [25, 14] on ng-md-icon "Home" at bounding box center [27, 20] width 20 height 20
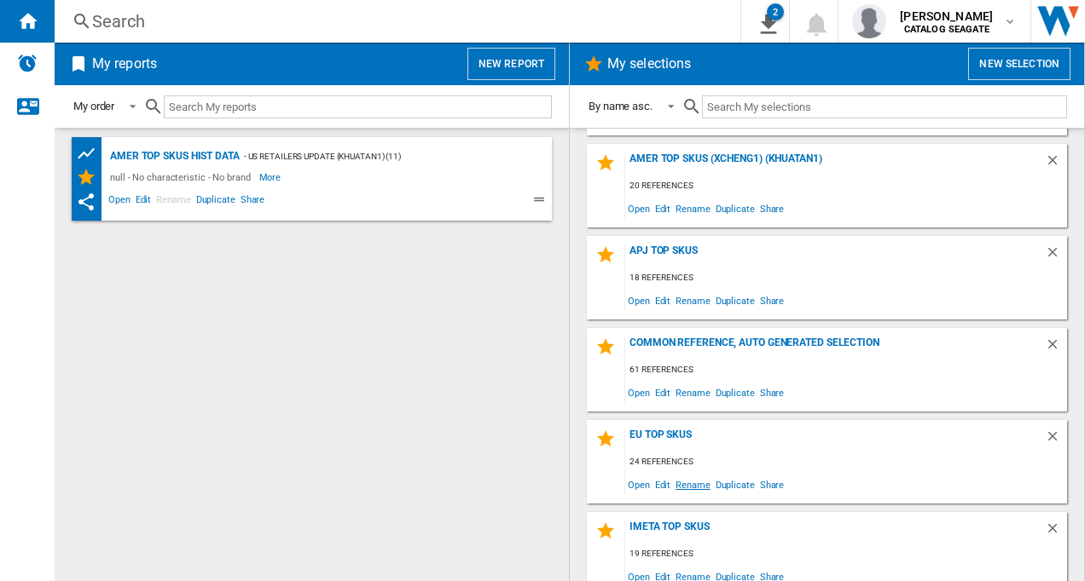
scroll to position [171, 0]
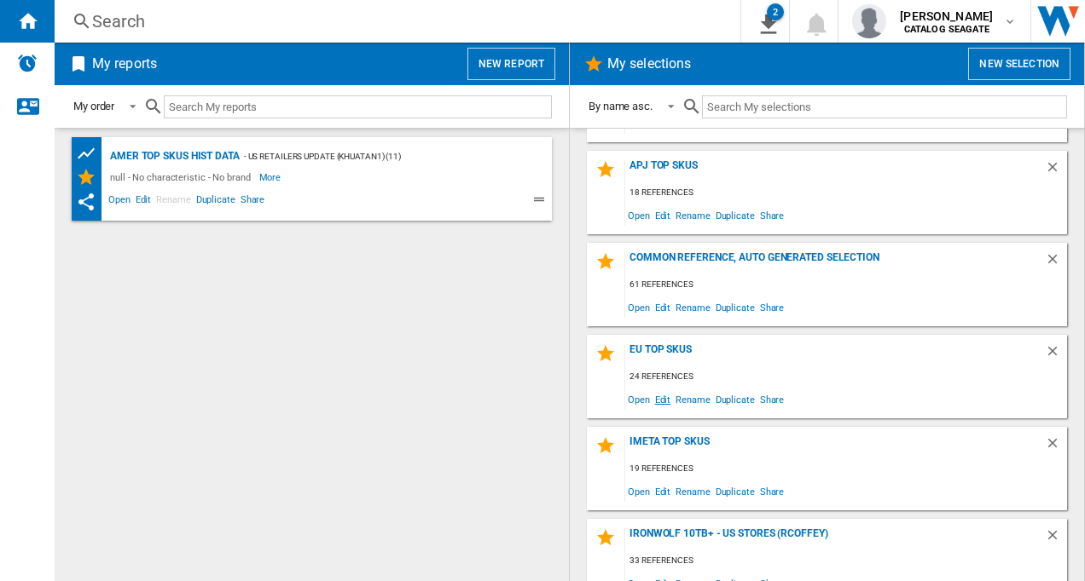
click at [657, 403] on span "Edit" at bounding box center [662, 399] width 21 height 23
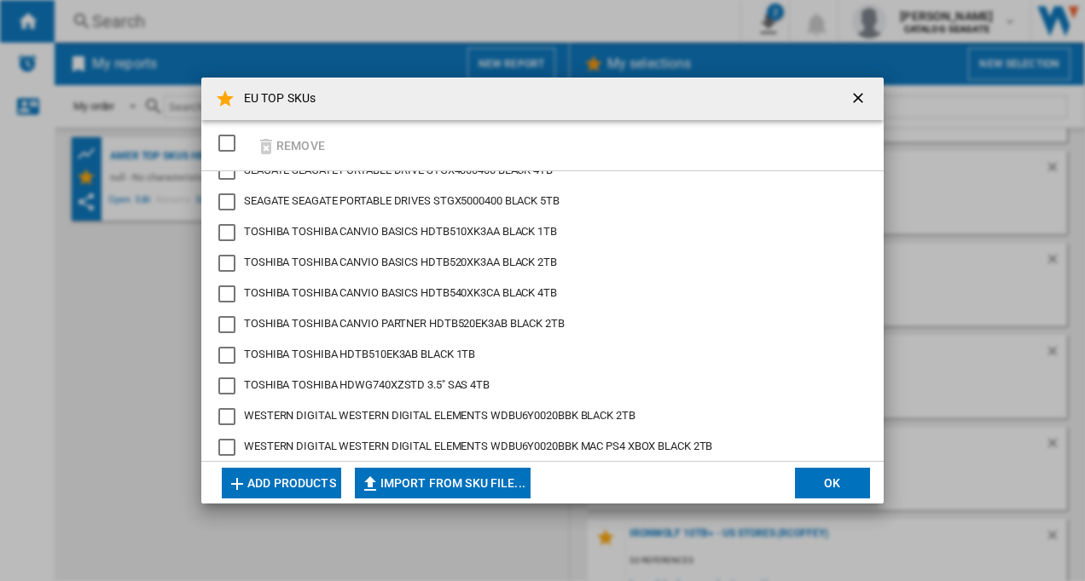
click at [853, 96] on ng-md-icon "getI18NText('BUTTONS.CLOSE_DIALOG')" at bounding box center [859, 100] width 20 height 20
